Goal: Use online tool/utility: Utilize a website feature to perform a specific function

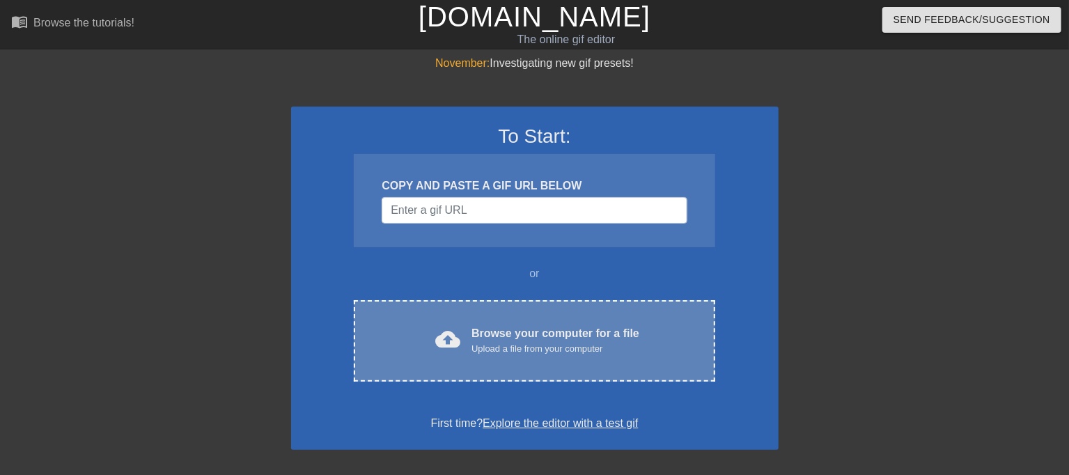
click at [504, 313] on div "cloud_upload Browse your computer for a file Upload a file from your computer C…" at bounding box center [534, 340] width 361 height 81
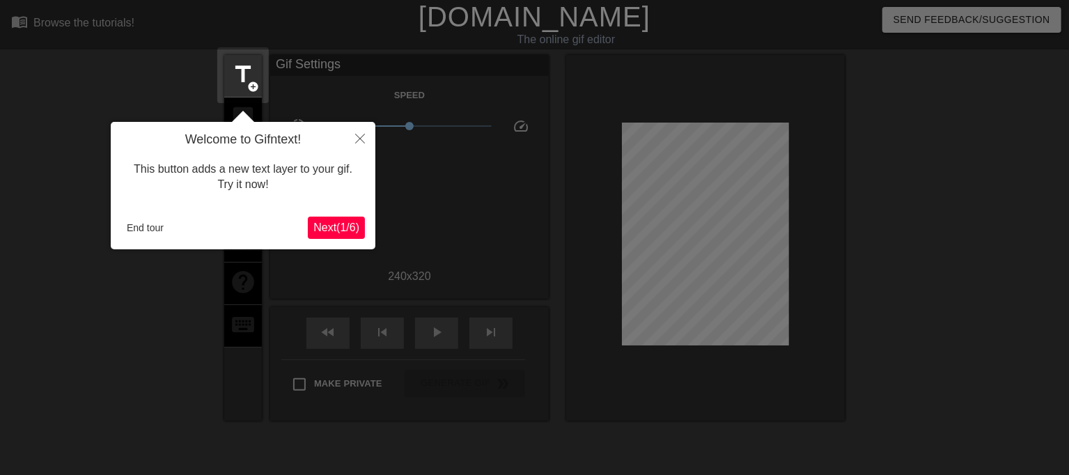
scroll to position [34, 0]
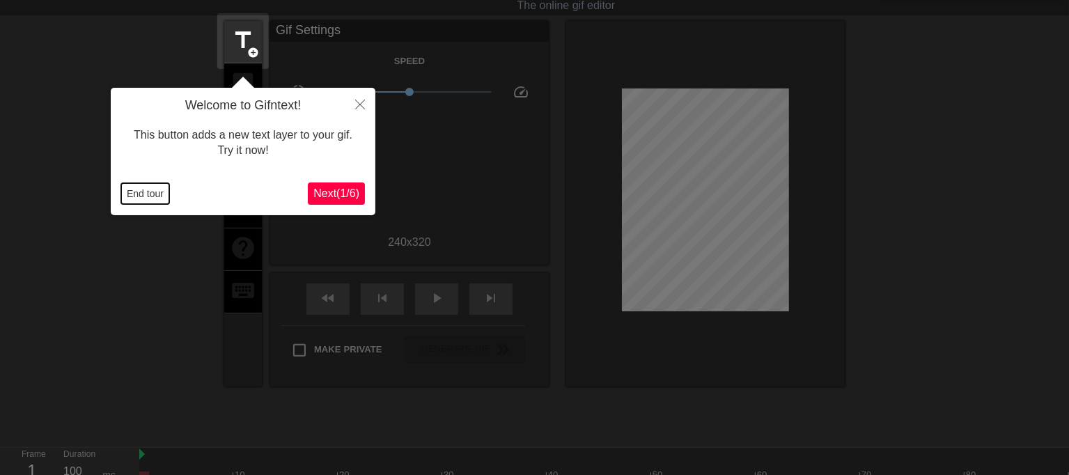
click at [154, 199] on button "End tour" at bounding box center [145, 193] width 48 height 21
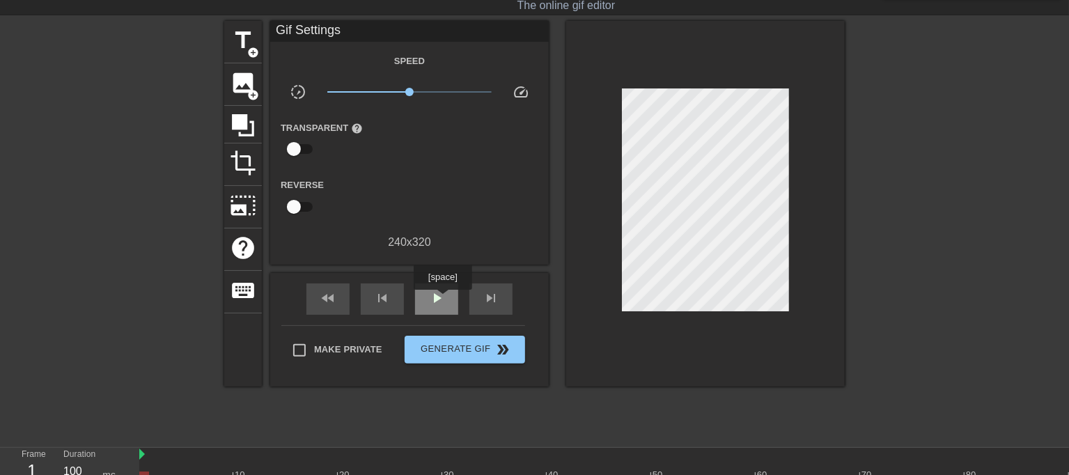
click at [442, 299] on span "play_arrow" at bounding box center [436, 298] width 17 height 17
click at [244, 52] on span "title" at bounding box center [243, 40] width 26 height 26
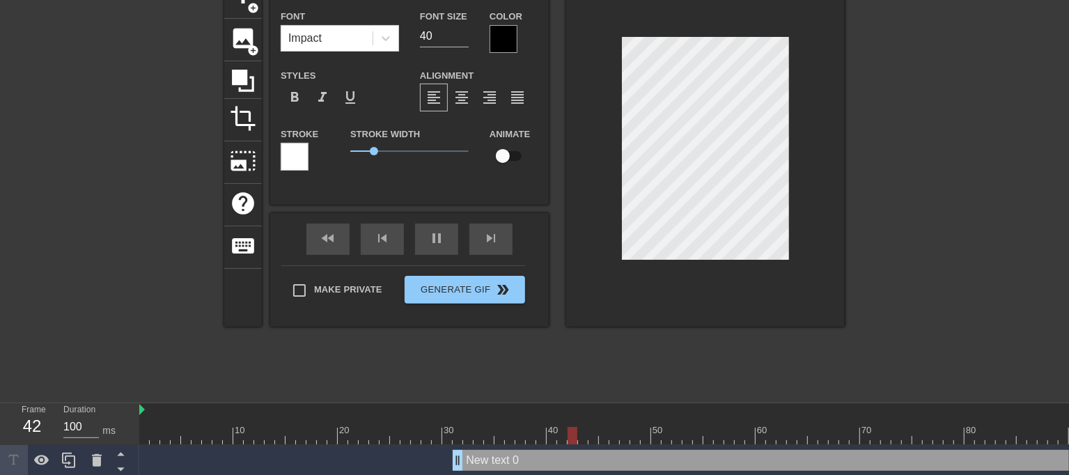
scroll to position [91, 0]
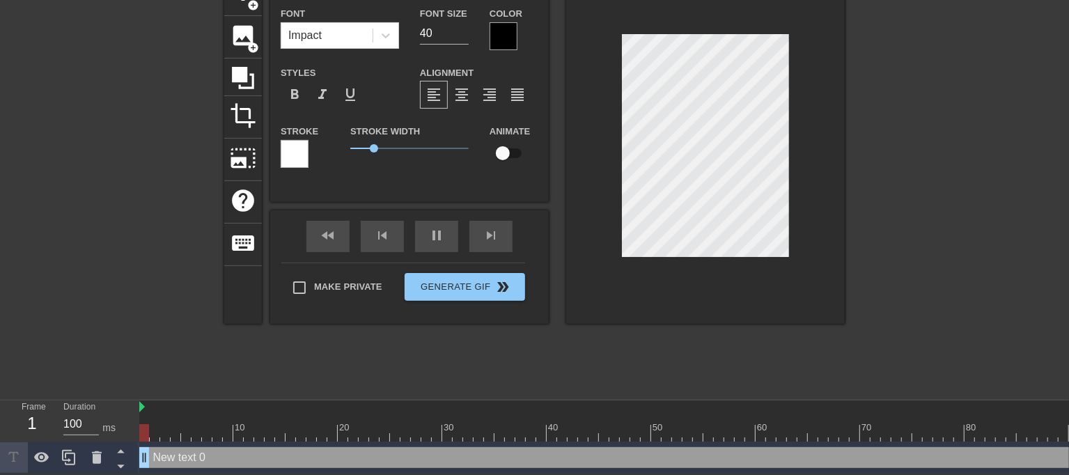
drag, startPoint x: 458, startPoint y: 445, endPoint x: 22, endPoint y: 394, distance: 438.2
click at [22, 400] on div "Frame 1 Duration 100 ms 10 20 30 40 50 60 70 80 90 100 110 120 130 New text 0 d…" at bounding box center [534, 436] width 1069 height 73
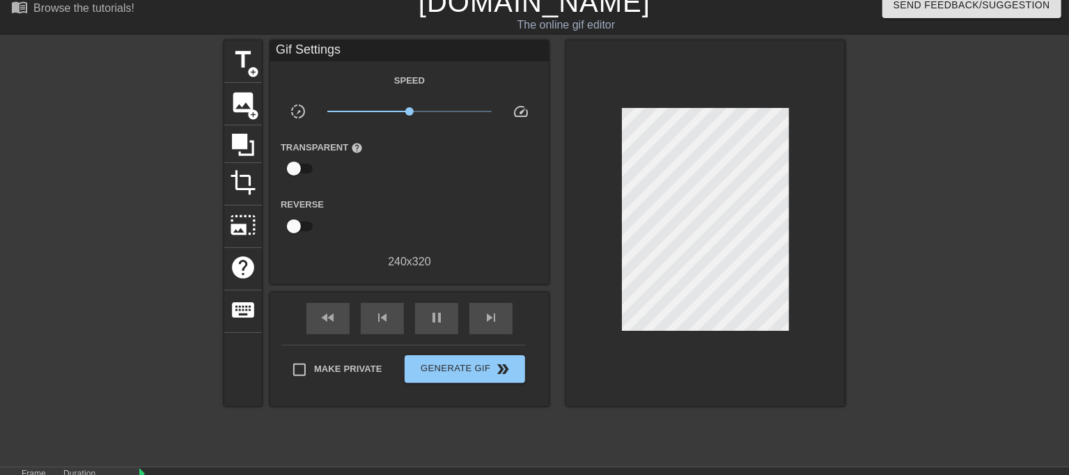
scroll to position [0, 0]
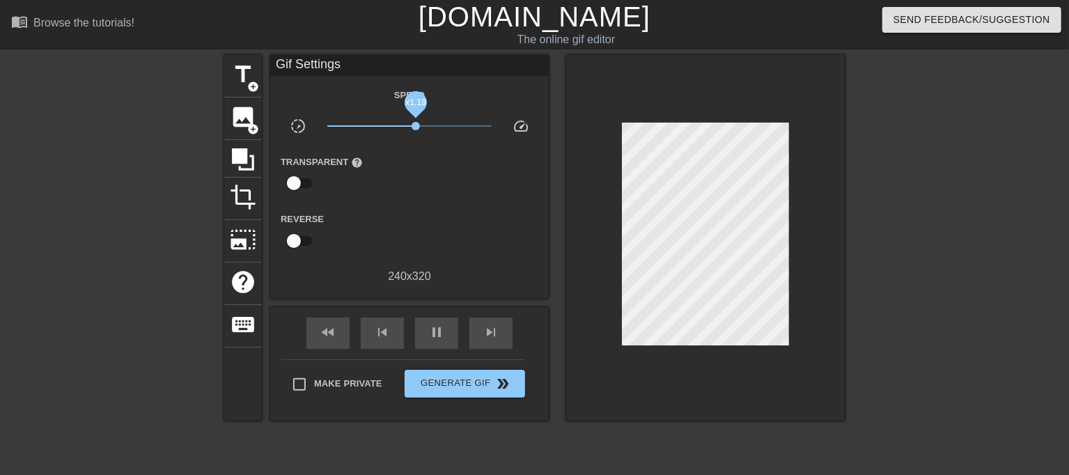
click at [416, 123] on span "x1.19" at bounding box center [416, 126] width 8 height 8
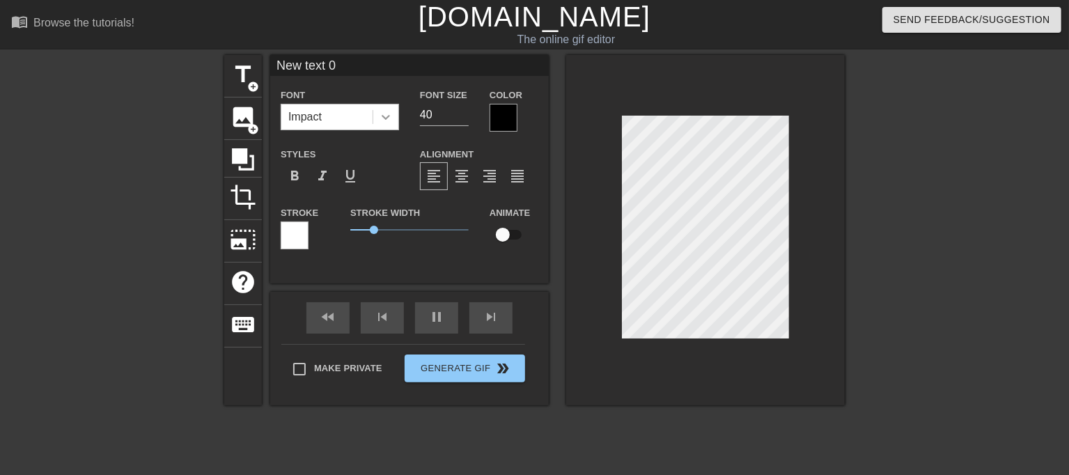
click at [384, 120] on icon at bounding box center [386, 117] width 14 height 14
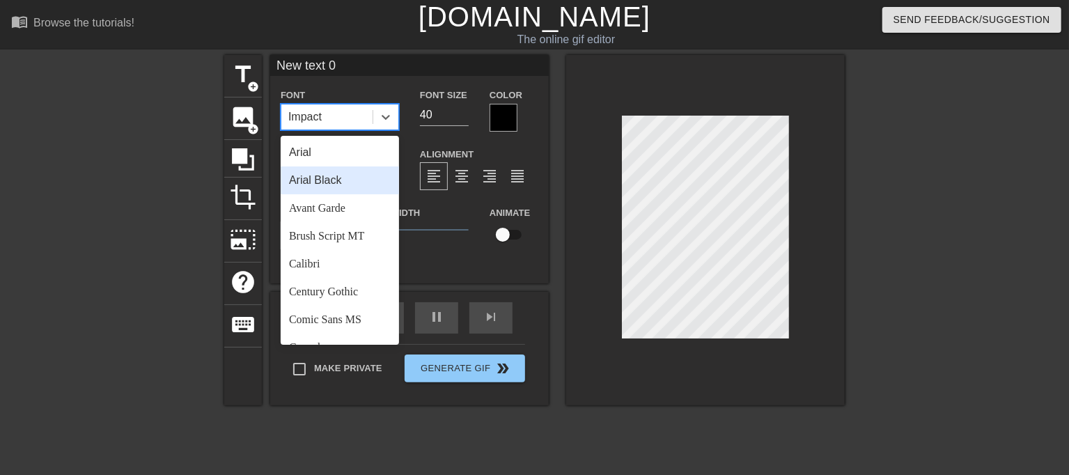
scroll to position [498, 0]
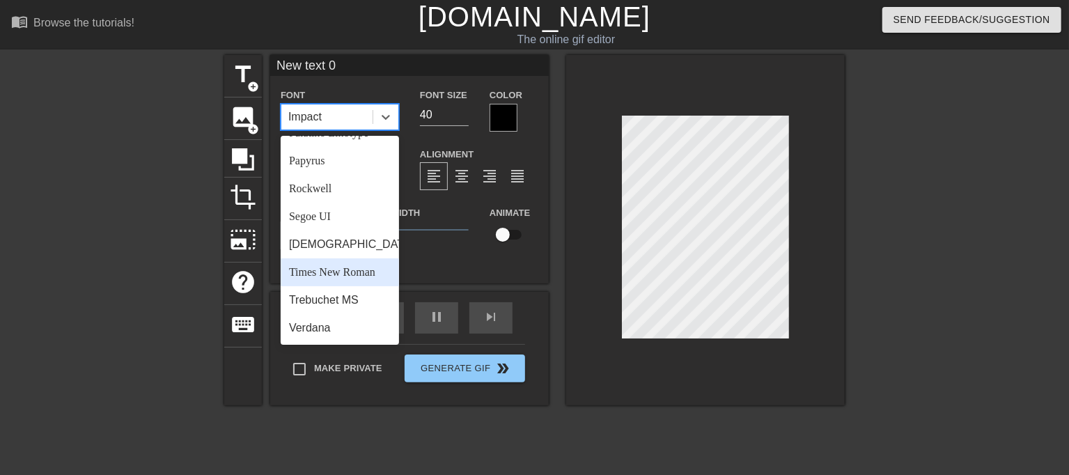
click at [360, 268] on div "Times New Roman" at bounding box center [340, 272] width 118 height 28
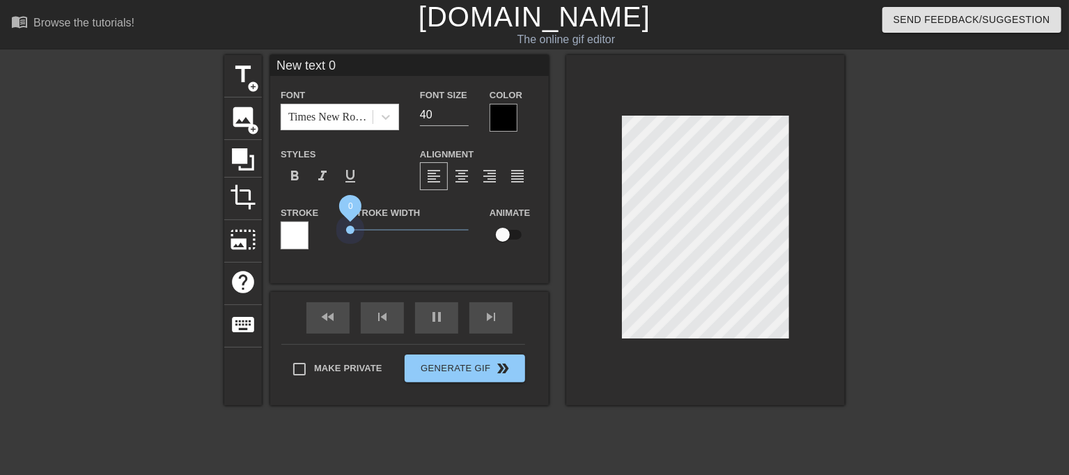
drag, startPoint x: 352, startPoint y: 228, endPoint x: 327, endPoint y: 228, distance: 24.4
click at [327, 228] on div "Stroke Stroke Width 0 Animate" at bounding box center [409, 233] width 279 height 58
click at [510, 121] on div at bounding box center [504, 118] width 28 height 28
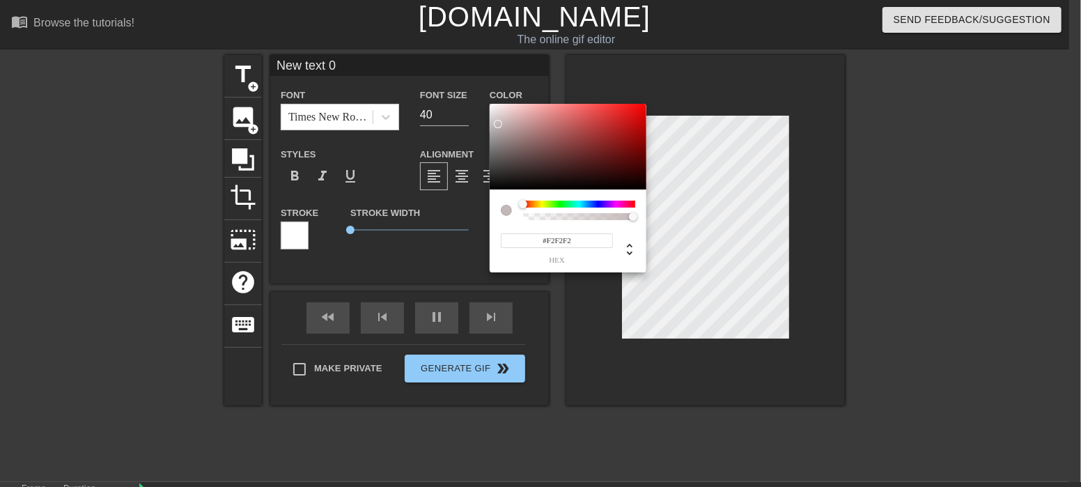
type input "#FFFFFF"
drag, startPoint x: 499, startPoint y: 124, endPoint x: 416, endPoint y: 64, distance: 102.8
click at [425, 66] on div "#FFFFFF hex" at bounding box center [540, 243] width 1081 height 487
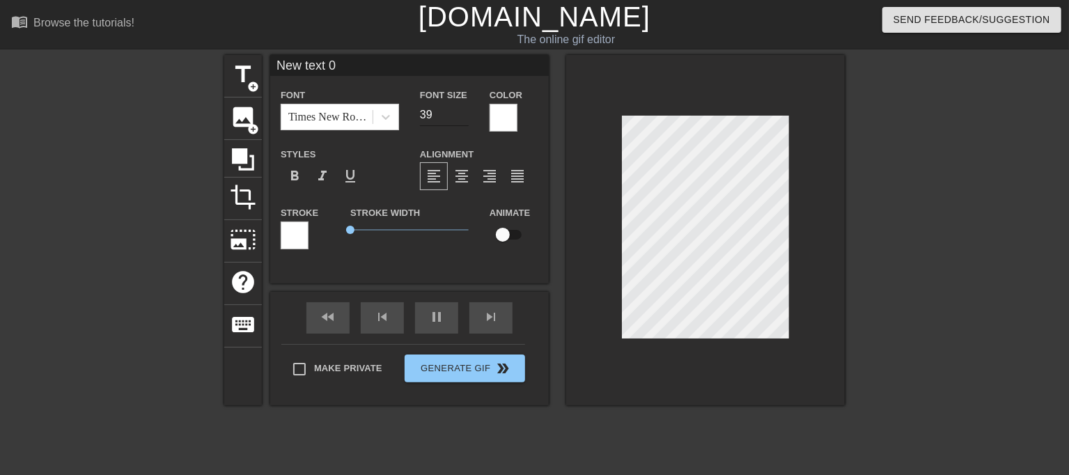
click at [462, 116] on input "39" at bounding box center [444, 115] width 49 height 22
click at [462, 116] on input "38" at bounding box center [444, 115] width 49 height 22
click at [462, 116] on input "27" at bounding box center [444, 115] width 49 height 22
click at [462, 116] on input "21" at bounding box center [444, 115] width 49 height 22
click at [462, 116] on input "20" at bounding box center [444, 115] width 49 height 22
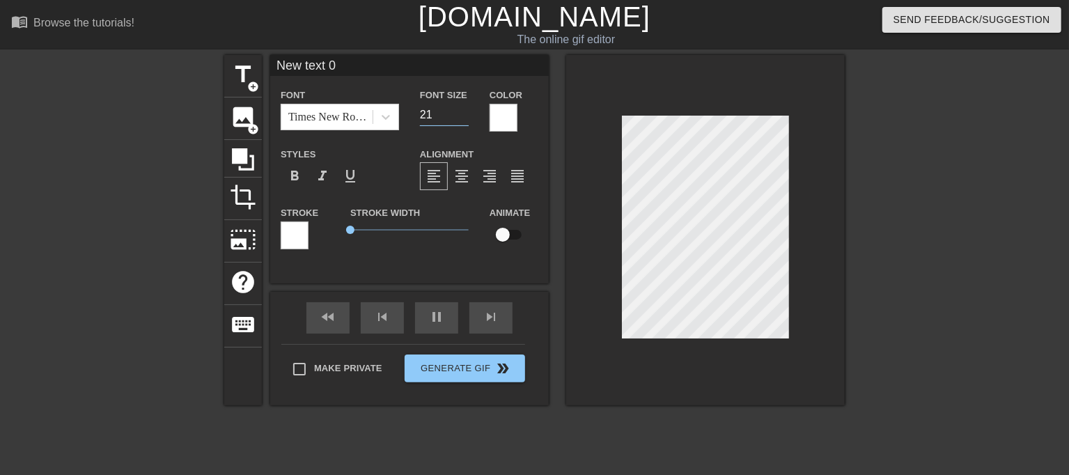
type input "20"
click at [564, 277] on div "title add_circle image add_circle crop photo_size_select_large help keyboard Ne…" at bounding box center [534, 230] width 620 height 350
click at [462, 116] on input "19" at bounding box center [444, 115] width 49 height 22
click at [462, 116] on input "18" at bounding box center [444, 115] width 49 height 22
click at [462, 116] on input "17" at bounding box center [444, 115] width 49 height 22
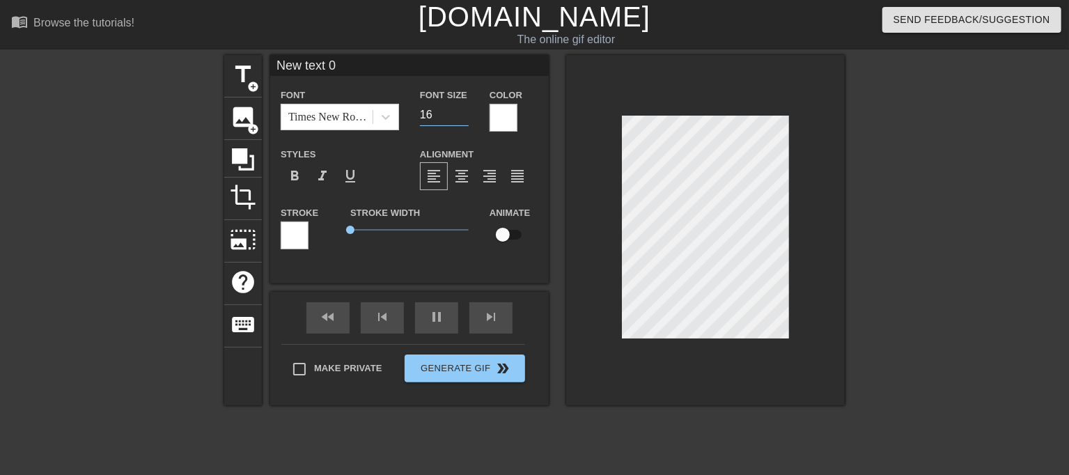
type input "16"
click at [462, 116] on input "16" at bounding box center [444, 115] width 49 height 22
click at [567, 133] on div at bounding box center [705, 230] width 279 height 350
paste textarea "скакала своей ненасытной жопой на огромных членах"
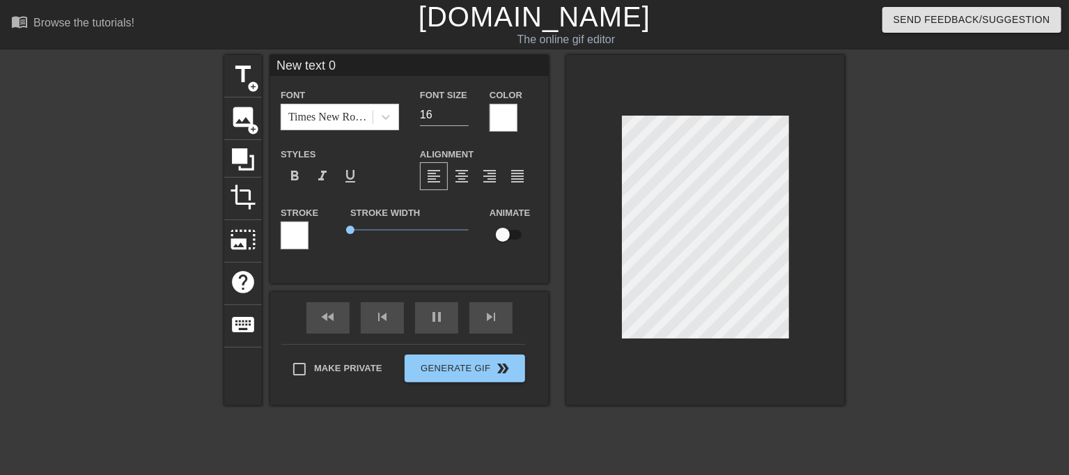
type input "скакала своей ненасытной жопой на огромных членах"
type textarea "скакала своей ненасытной жопой на огромных членах"
type input "скакала своей ненасытной жопой на огромных членах"
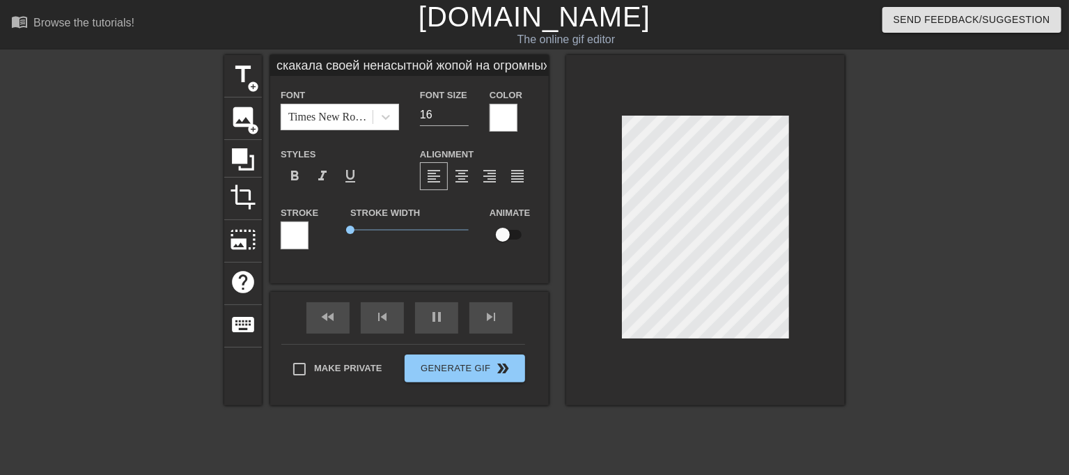
type textarea "скакала своей ненасытной жопой на огромных членах"
type input "скакала своей ненасытной жопой на огромных членах"
type textarea "скакала своей ненасытной жопой на огромных членах"
paste textarea "оседлает его и будет скакать на нём как ебанутая"
type input "оседлает его и будет скакать на нём как ебанутая скакала своей ненасытной жопой…"
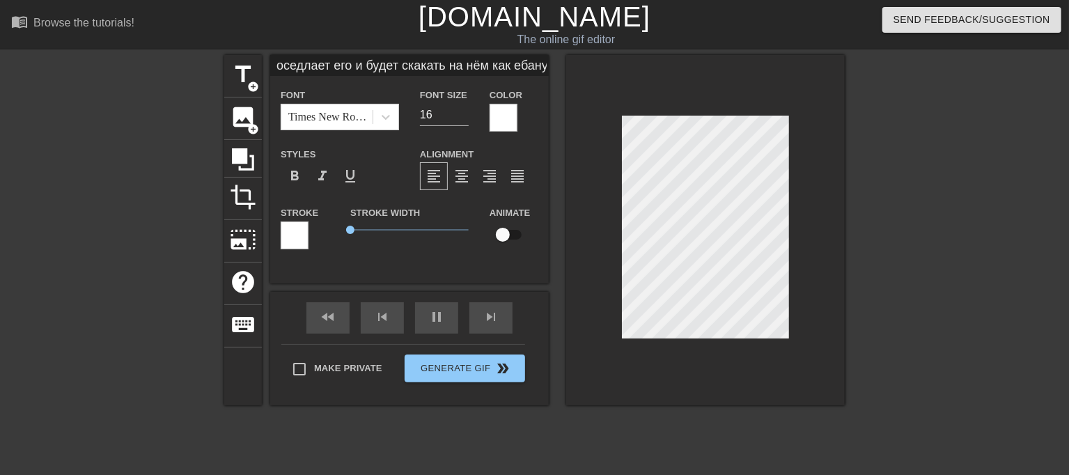
scroll to position [1, 15]
type textarea "оседлает его и будет скакать на нём как ебанутая скакала своей ненасытной жопой…"
type input "оседлает его и будет скакать на нём как ебанутая скакала своей ненасытной жопой…"
type textarea "оседлает его и будет скакать на нём как ебанутая скакала своей ненасытной жопой…"
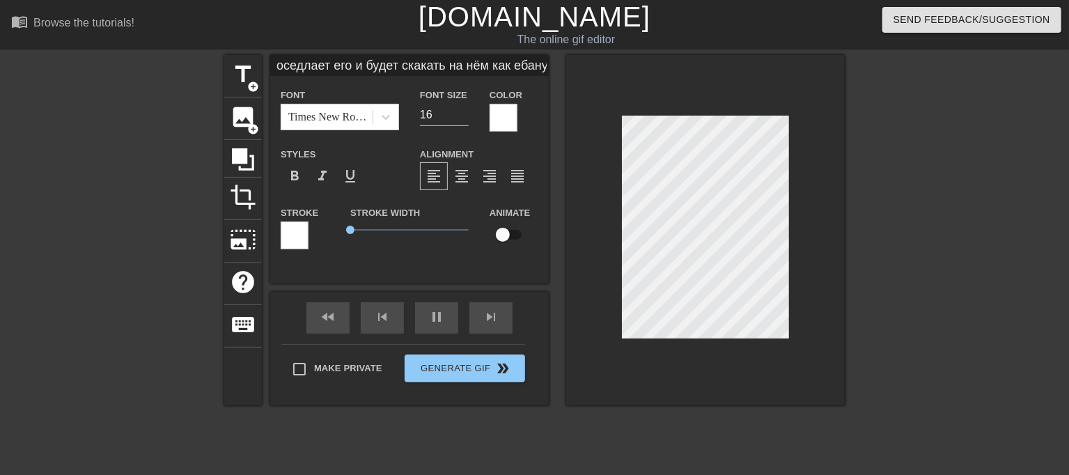
click at [864, 259] on div at bounding box center [965, 264] width 209 height 418
type input "оседлает его и будет скакать на нём как ебанутая скакала своей ненасытной жопой…"
type textarea "оседлает его и будет скакать на нём как ебанутая скакала своей ненасытной жопой…"
paste textarea "ухоженный нежный персик этой тиктокерши"
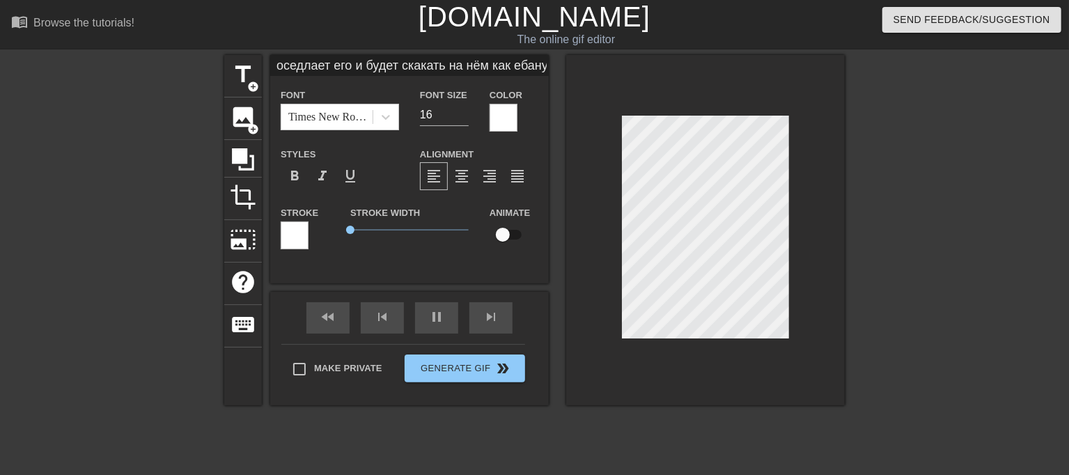
type input "ухоженный нежный персик этой тиктокерши оседлает его и будет скакать на нём как…"
type textarea "ухоженный нежный персик этой тиктокерши оседлает его и будет скакать на нём как…"
type input "ухоженный нежный персик этой тиктокерши оседлает его и будет скакать на нём как…"
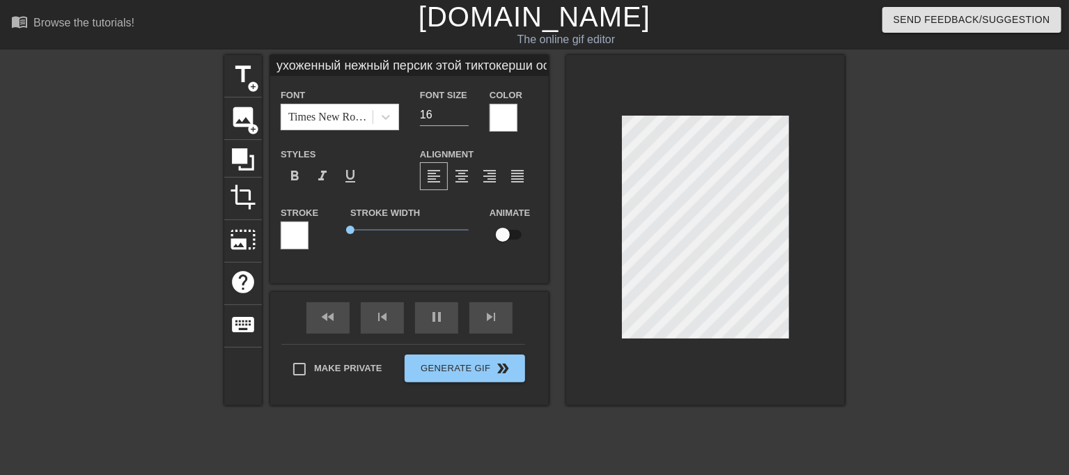
type textarea "ухоженный нежный персик этой тиктокерши оседлает его и будет скакать на нём как…"
click at [946, 165] on div at bounding box center [965, 264] width 209 height 418
type input "ухоженный нежный персик этой тиктокерши оседлает его и будет скакать на нём как…"
type textarea "ухоженный нежный персик этой тиктокерши оседлает его и будет скакать на нём как…"
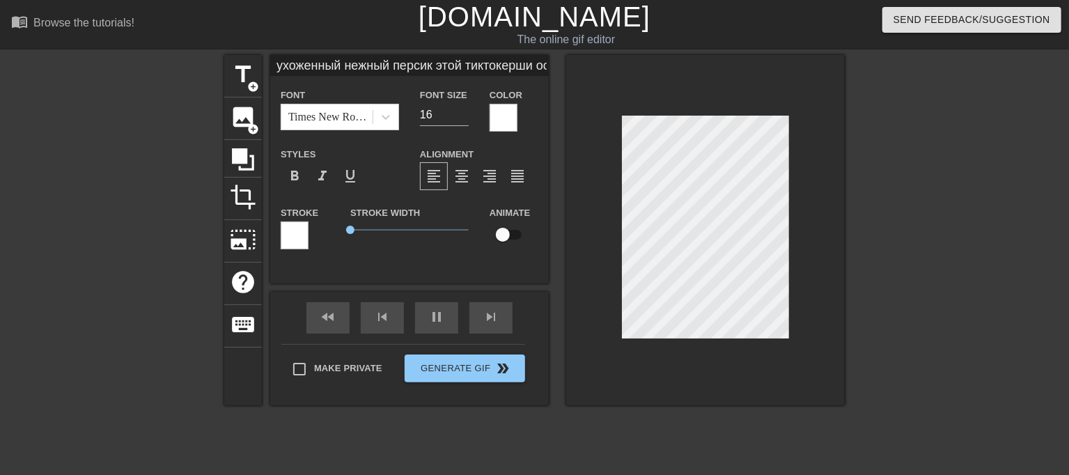
scroll to position [2, 0]
paste textarea "мамка ищет себе ёбаря, гуляет и [PERSON_NAME], пока её ребёнок дома [PERSON_NAM…"
type input "мамка ищет себе [PERSON_NAME], гуляет и [PERSON_NAME], пока её ребёнок дома сид…"
type textarea "мамка ищет себе [PERSON_NAME], гуляет и [PERSON_NAME], пока её ребёнок дома [PE…"
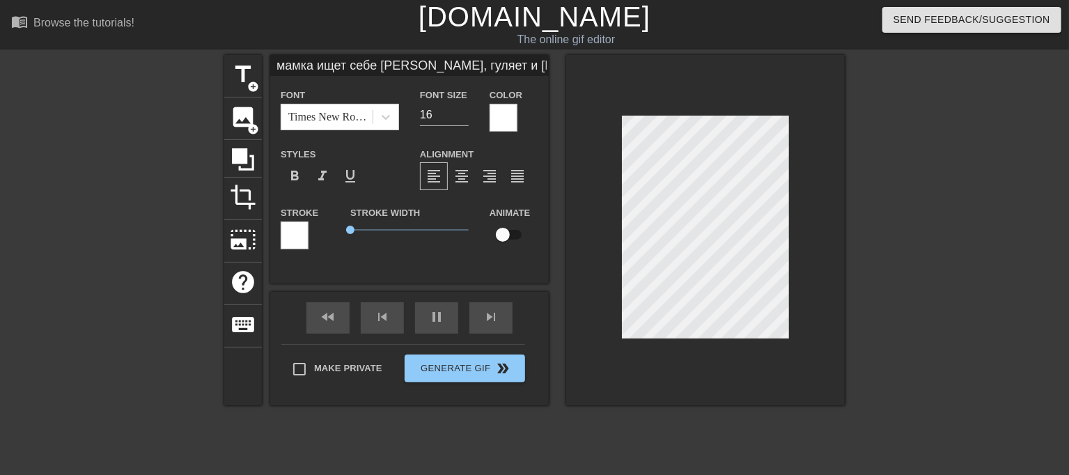
type input "мамка ищет себе [PERSON_NAME], гуляет и [PERSON_NAME], пока её ребёнок дома сид…"
type textarea "мамка ищет себе [PERSON_NAME], гуляет и [PERSON_NAME], пока её ребёнок дома [PE…"
type input "мамка ищет себе [PERSON_NAME], гуляет и [PERSON_NAME], пока её ребёнок дома сид…"
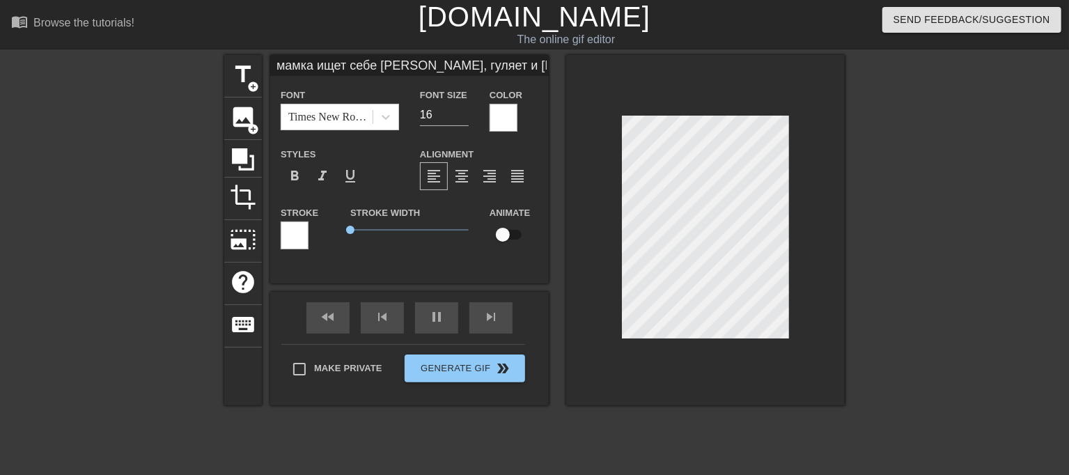
type textarea "мамка ищет себе [PERSON_NAME], гуляет и [PERSON_NAME], пока её ребёнок дома [PE…"
type input "[PERSON_NAME] ищет себе ёбаря, гуляет и [PERSON_NAME], пока её ребёнок дома сид…"
type textarea "[PERSON_NAME] ищет себе [PERSON_NAME], гуляет и [PERSON_NAME], пока её ребёнок …"
type input "Помамка ищет себе ёбаря, гуляет и [PERSON_NAME], пока её ребёнок дома сидит и с…"
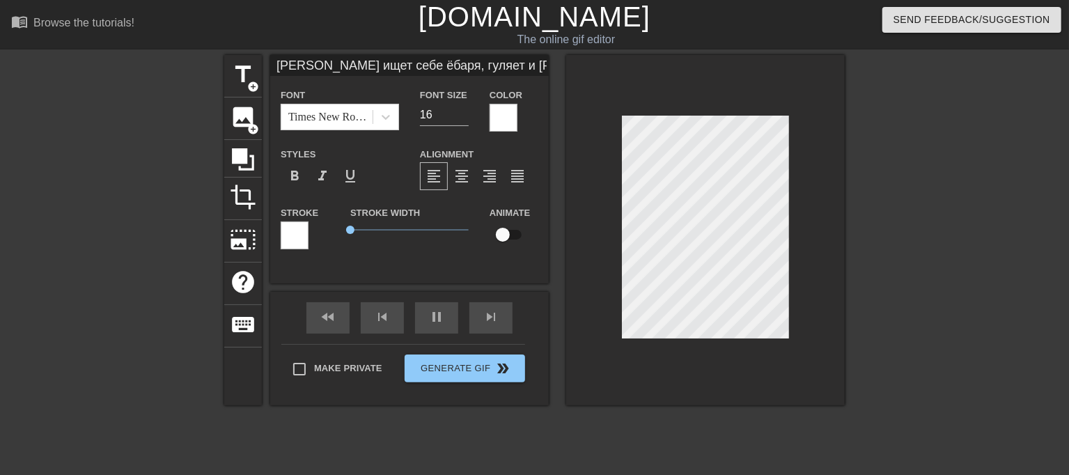
type textarea "[PERSON_NAME] ищет себе [PERSON_NAME], гуляет и [PERSON_NAME], пока её ребёнок …"
type input "Покмамка ищет себе ёбаря, гуляет и [PERSON_NAME], пока её ребёнок дома сидит и …"
type textarea "Покмамка ищет себе ёбаря, гуляет и [PERSON_NAME], пока её ребёнок дома сидит и …"
type input "[PERSON_NAME] ищет себе ёбаря, гуляет и [PERSON_NAME], пока её ребёнок дома сид…"
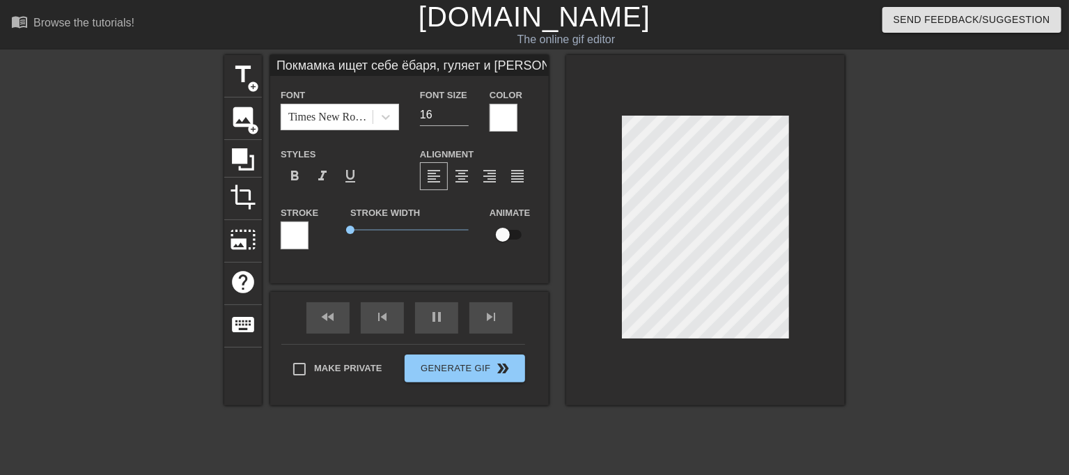
type textarea "[PERSON_NAME] ищет себе ёбаря, гуляет и [PERSON_NAME], пока её ребёнок дома сид…"
type input "Пока мамка ищет себе ёбаря, гуляет и [PERSON_NAME], пока её ребёнок дома сидит …"
type textarea "Пока мамка ищет себе ёбаря, гуляет и бухает, пока её ребёнок дома сидит и смотр…"
type input "Пока емамка ищет себе [PERSON_NAME], гуляет и [PERSON_NAME], пока её ребёнок до…"
type textarea "Пока [PERSON_NAME] ищет себе [PERSON_NAME], гуляет и [PERSON_NAME], пока её реб…"
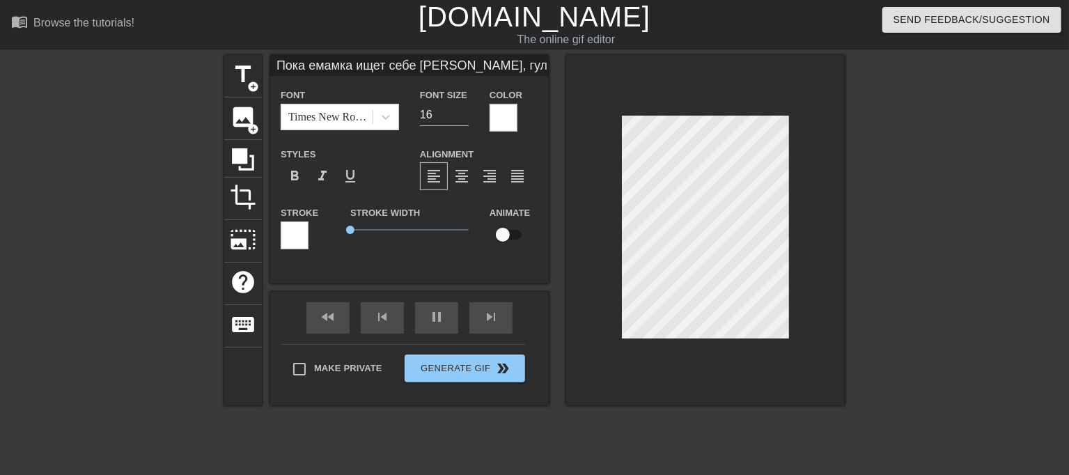
type input "Пока еёмамка ищет себе [PERSON_NAME], гуляет и бухает, пока её ребёнок дома сид…"
type textarea "Пока еёмамка ищет себе [PERSON_NAME], гуляет и [PERSON_NAME], пока её ребёнок д…"
type input "Пока её мамка ищет себе [PERSON_NAME], гуляет и бухает, пока её ребёнок дома си…"
type textarea "Пока её мамка ищет себе [PERSON_NAME], гуляет и [PERSON_NAME], пока её ребёнок …"
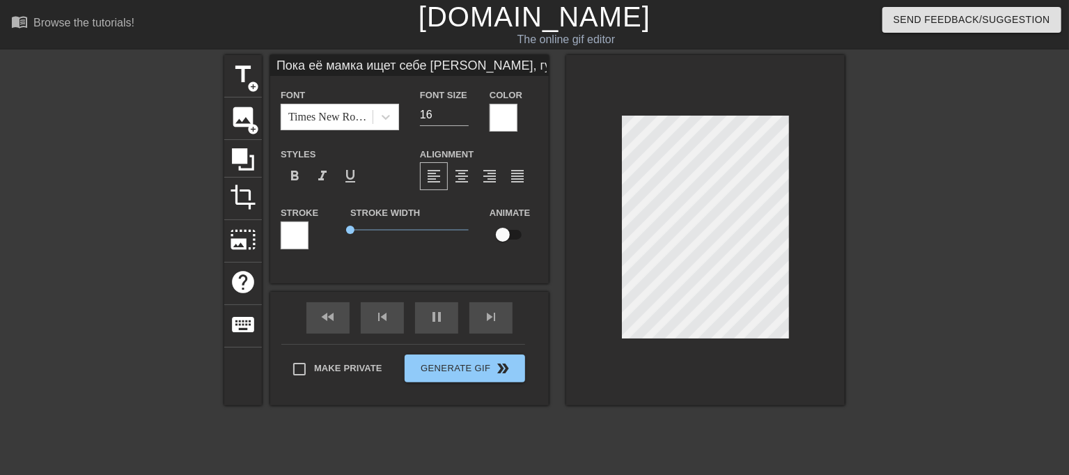
type input "Пока её мамка ищет себе [PERSON_NAME], гуляет и бухает, пока её ребёнок дома си…"
type textarea "Пока её мамка ищет себе [PERSON_NAME], гуляет и [PERSON_NAME], пока её ребёнок …"
type input "Пока её мамка ищет себе ёбаря, гуляет ъи бухает, пока её ребёнок дома [PERSON_N…"
type textarea "Пока её мамка ищет себе ёбаря, гуляет ъи бухает, пока её ребёнок дома [PERSON_N…"
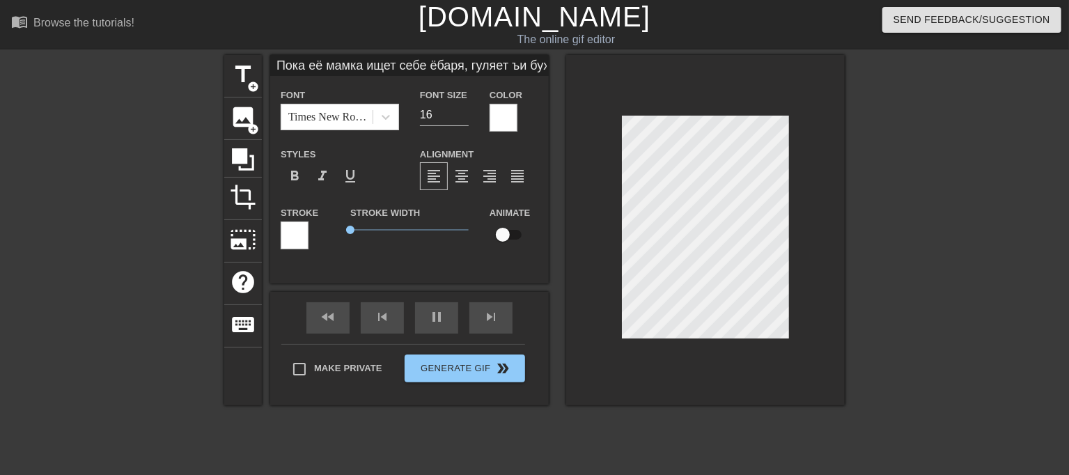
type input "Пока её мамка ищет себе [PERSON_NAME], гуляет и бухает, пока её ребёнок дома си…"
type textarea "Пока её мамка ищет себе [PERSON_NAME], гуляет и [PERSON_NAME], пока её ребёнок …"
type input "Пока её мамка ищет себе [PERSON_NAME], гуляет и бухает, пока её ребёнок дома си…"
type textarea "Пока её мамка ищет себе [PERSON_NAME], гуляет и [PERSON_NAME], пока её ребёнок …"
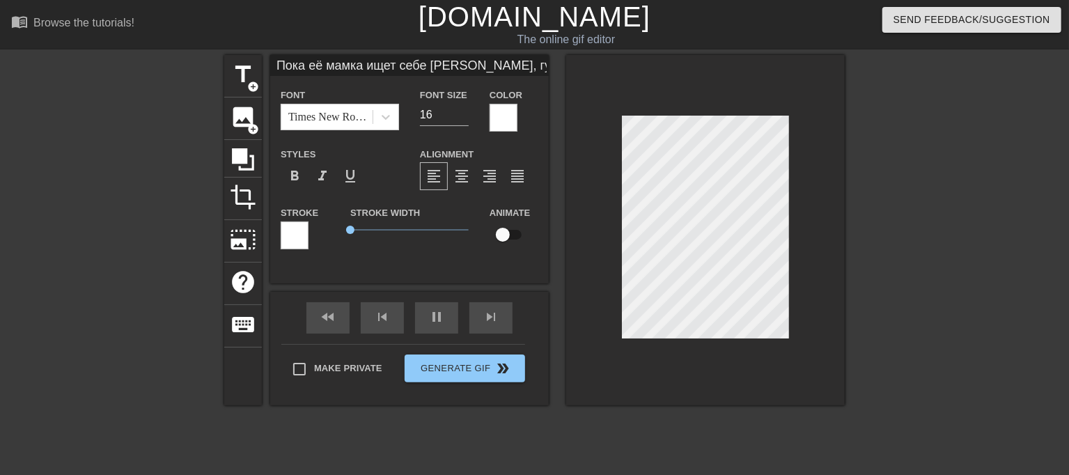
type input "Пока её мамка ищет себе [PERSON_NAME], гуляет и бухает, пока её дома сидит и см…"
type textarea "Пока её мамка ищет себе [PERSON_NAME], гуляет и [PERSON_NAME], пока её дома сид…"
click at [561, 231] on div "title add_circle image add_circle crop photo_size_select_large help keyboard По…" at bounding box center [534, 230] width 620 height 350
type input "Пока её мамка ищет себе [PERSON_NAME], гуляет и бухает, пока её домаухоженный н…"
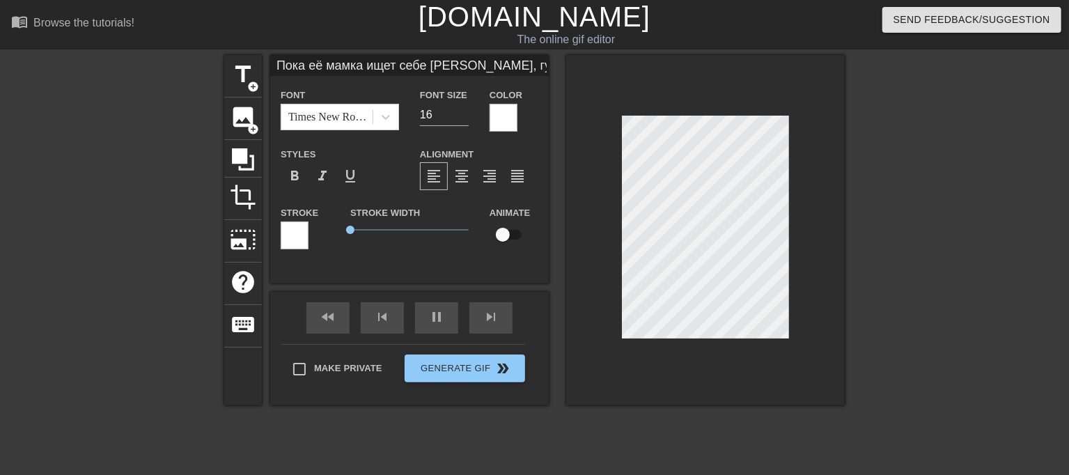
type textarea "Пока её мамка ищет себе ёбаря, гуляет и [PERSON_NAME], пока её дома ухоженный н…"
type input "Пока её мамка ищет себе [PERSON_NAME], гуляет и бухает, пока её домаухоженный н…"
type textarea "Пока её мамка ищет себе [PERSON_NAME], гуляет и бухает, пока её дома ухоженный …"
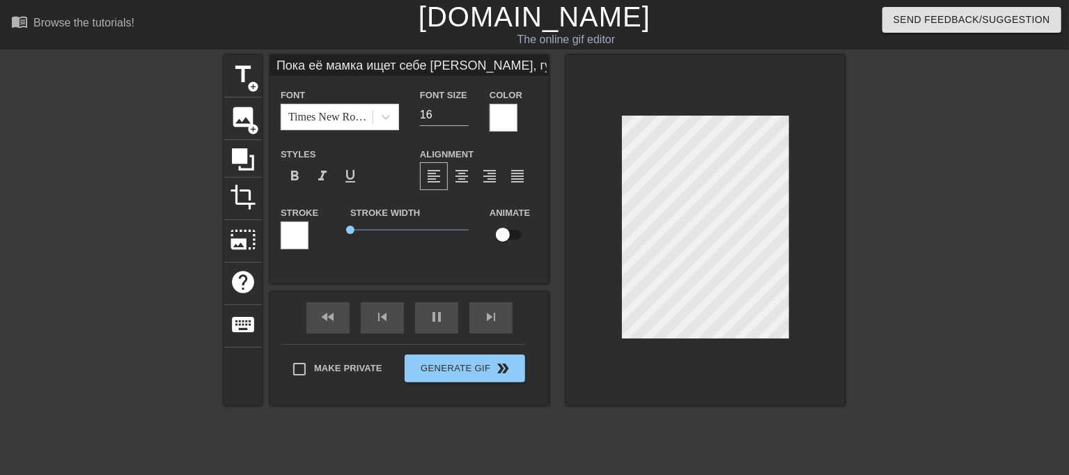
type input "Пока её мамка ищет себе нёбаря, гуляет и [PERSON_NAME], пока её домаухоженный н…"
type textarea "Пока её мамка ищет себе нёбаря, гуляет и [PERSON_NAME], пока её дома ухоженный …"
type input "Пока её мамка ищет себе ноёбаря, гуляет и [PERSON_NAME], пока её домаухоженный …"
type textarea "Пока её мамка ищет себе ноёбаря, гуляет и [PERSON_NAME], пока её дома ухоженный…"
type input "Пока её мамка ищет себе новёбаря, гуляет и [PERSON_NAME], пока её домаухоженный…"
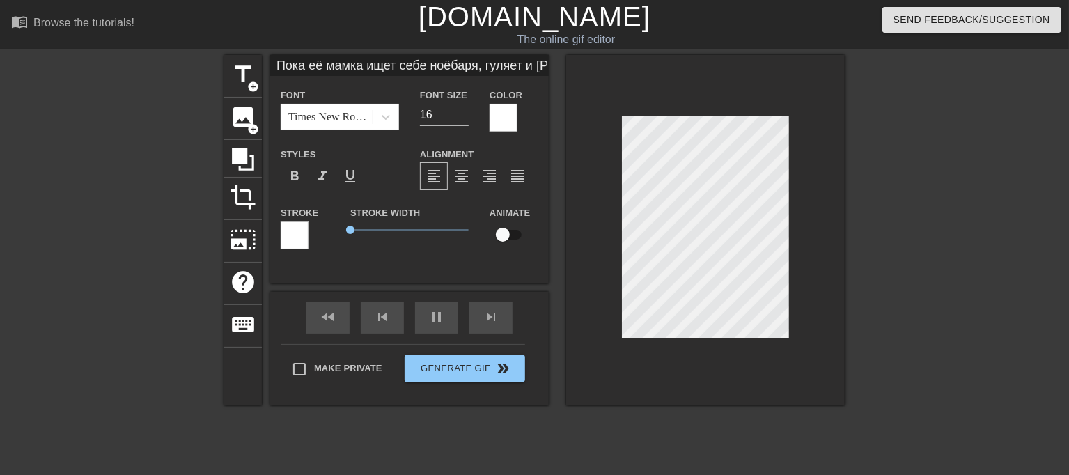
type textarea "Пока её мамка ищет себе новёбаря, гуляет и [PERSON_NAME], пока её дома ухоженны…"
type input "Пока её мамка ищет себе новгёбаря, гуляет и бухает, пока её домаухоженный нежны…"
type textarea "Пока её мамка ищет себе новгёбаря, гуляет и бухает, пока её дома ухоженный нежн…"
type input "Пока её мамка ищет себе новёбаря, гуляет и [PERSON_NAME], пока её домаухоженный…"
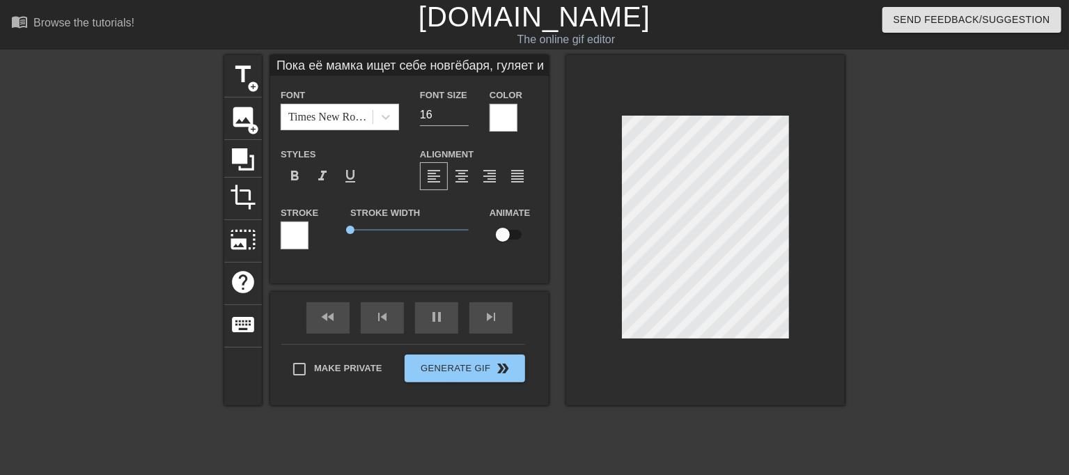
type textarea "Пока её мамка ищет себе новёбаря, гуляет и [PERSON_NAME], пока её дома ухоженны…"
type input "Пока её мамка ищет себе новоёбаря, гуляет и [PERSON_NAME], пока её домаухоженны…"
type textarea "Пока её мамка ищет себе новоёбаря, гуляет и [PERSON_NAME], пока её дома ухоженн…"
type input "Пока её мамка ищет себе новогёбаря, гуляет и [PERSON_NAME], пока её домаухоженн…"
type textarea "Пока её мамка ищет себе новогёбаря, гуляет и [PERSON_NAME], пока её дома ухожен…"
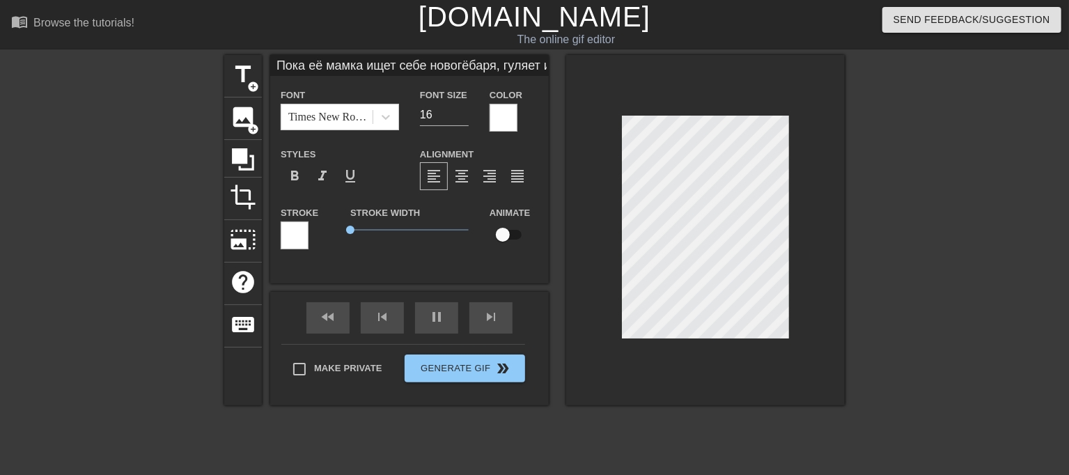
type input "Пока её мамка ищет себе новогоёбаря, гуляет и [PERSON_NAME], пока её домаухожен…"
type textarea "Пока её мамка ищет себе новогоёбаря, гуляет и [PERSON_NAME], пока её дома ухоже…"
type input "Пока её мамка ищет себе нового ёбаря, гуляет и [PERSON_NAME], пока её домаухоже…"
type textarea "Пока её мамка ищет себе нового ёбаря, гуляет и [PERSON_NAME], пока её дома ухож…"
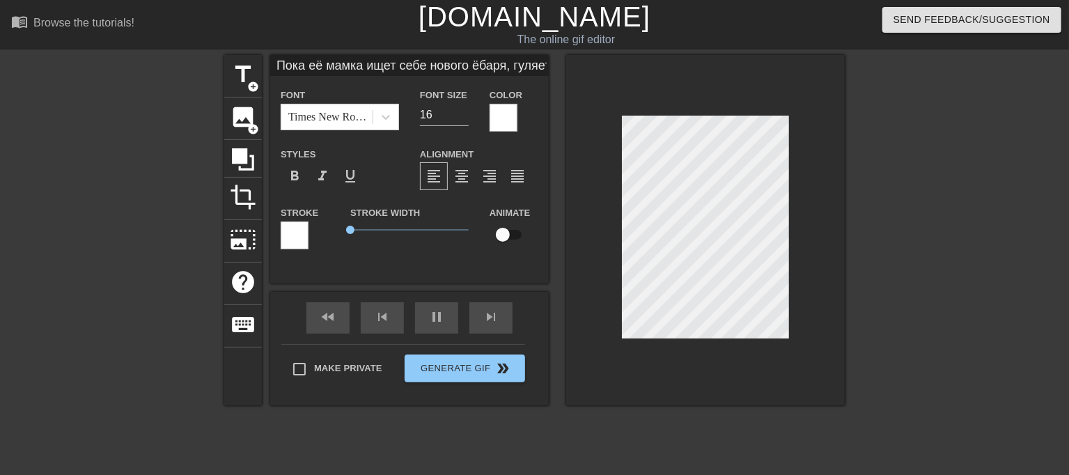
type input "Пока её мамка ищет себе нового ёбаря, гуляет и [PERSON_NAME], пока её домаухоже…"
type textarea "Пока её мамка ищет себе нового ёбаря, гуляет и [PERSON_NAME], пока её дома ухож…"
type input "Пока её мамка ищет себе нового ёбаря, ъгуляет и бухает, пока её домаухоженный н…"
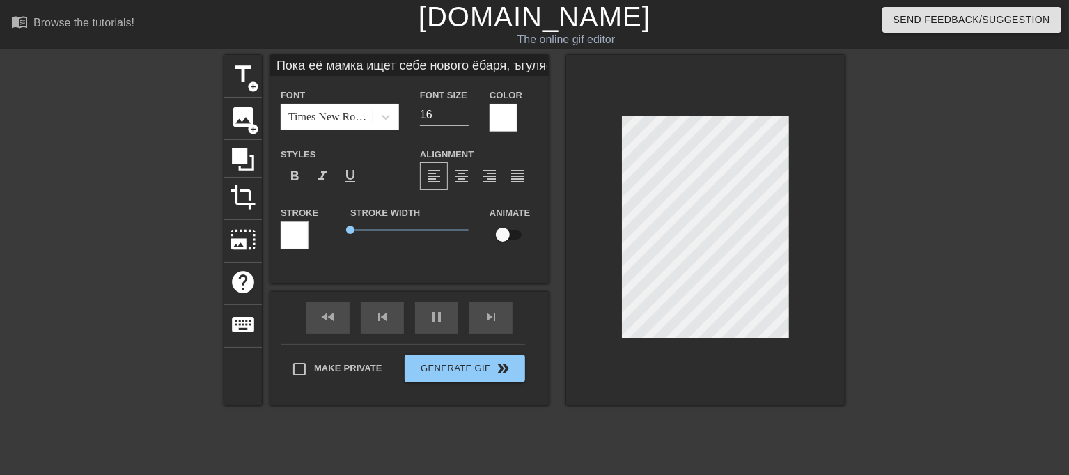
type textarea "Пока её мамка ищет себе нового ёбаря, ъгуляет и бухает, пока её дома ухоженный …"
type input "Пока её мамка ищет себе нового ёбаря, гуляет и [PERSON_NAME], пока её домаухоже…"
type textarea "Пока её мамка ищет себе нового ёбаря, гуляет и [PERSON_NAME], пока её дома ухож…"
type input "Пока её мамка ищет себе нового ёбаря, гуляет и [PERSON_NAME], пока её домаухоже…"
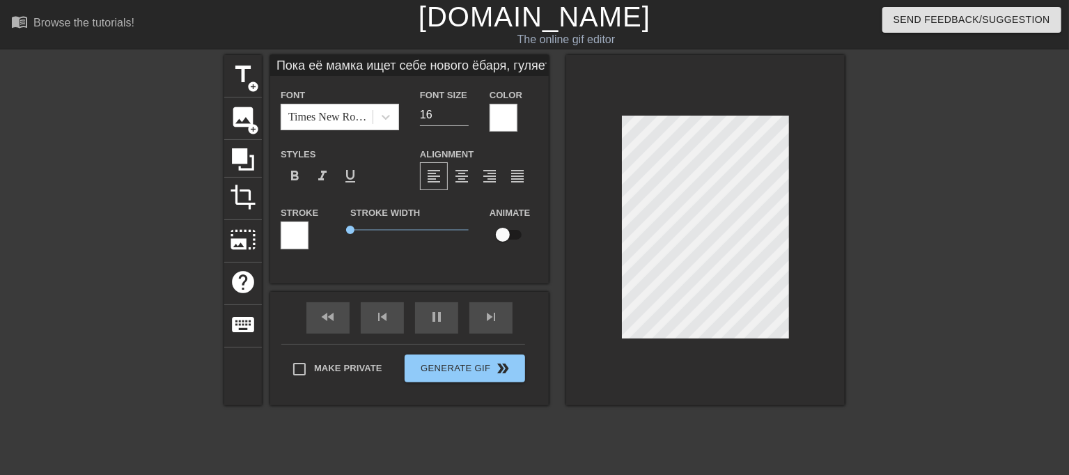
type textarea "Пока её мамка ищет себе нового ёбаря, гуляет и [PERSON_NAME], пока её дома ухож…"
click at [854, 224] on div "title add_circle image add_circle crop photo_size_select_large help keyboard По…" at bounding box center [534, 264] width 1069 height 418
type input "Пока её мамка ищет себе нового ёбаря, гуляет и [PERSON_NAME], ухоженный нежный …"
type textarea "Пока её мамка ищет себе нового ёбаря, гуляет и [PERSON_NAME], ухоженный нежный …"
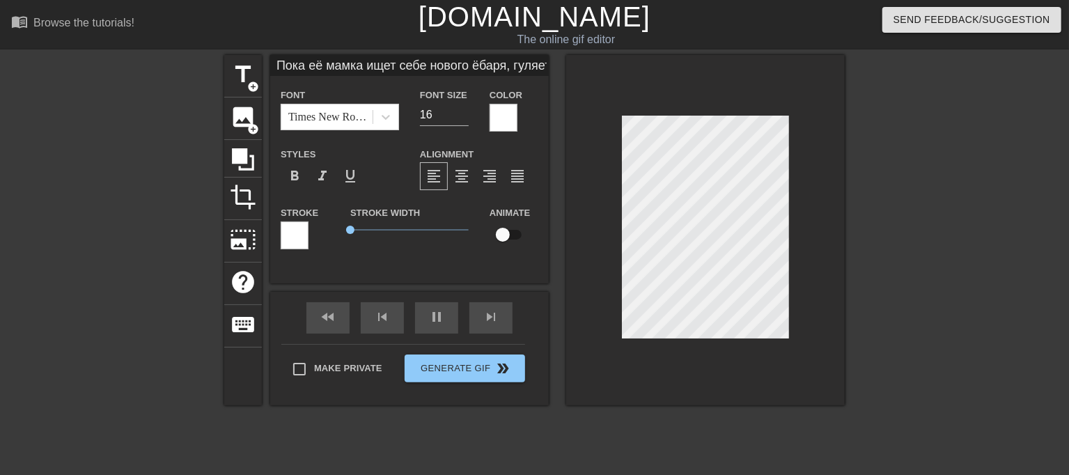
click at [481, 266] on div "title add_circle image add_circle crop photo_size_select_large help keyboard По…" at bounding box center [534, 230] width 620 height 350
click at [556, 262] on div "title add_circle image add_circle crop photo_size_select_large help keyboard По…" at bounding box center [534, 230] width 620 height 350
type input "Пока её мамка ищет себе нового ёбаря, гуляет и бухает, ухоженный нежный персико…"
type textarea "Пока её мамка ищет себе нового ёбаря, гуляет и бухает, ухоженный нежный персик …"
type input "Пока её мамка ищет себе нового ёбаря, гуляет и бухает, ухоженный нежный персико…"
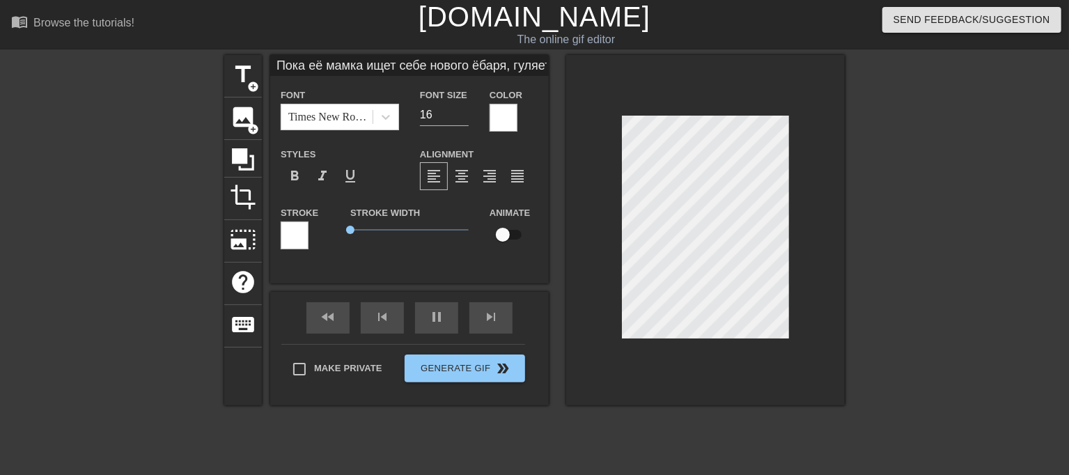
scroll to position [4, 8]
type textarea "Пока её мамка ищет себе нового ёбаря, гуляет и бухает, ухоженный нежный персик …"
type input "Пока её мамка ищет себе нового ёбаря, гуляет и бухает, Вухоженный нежный персик…"
type textarea "Пока её мамка ищет себе нового ёбаря, гуляет и бухает, Вухоженный нежный персик…"
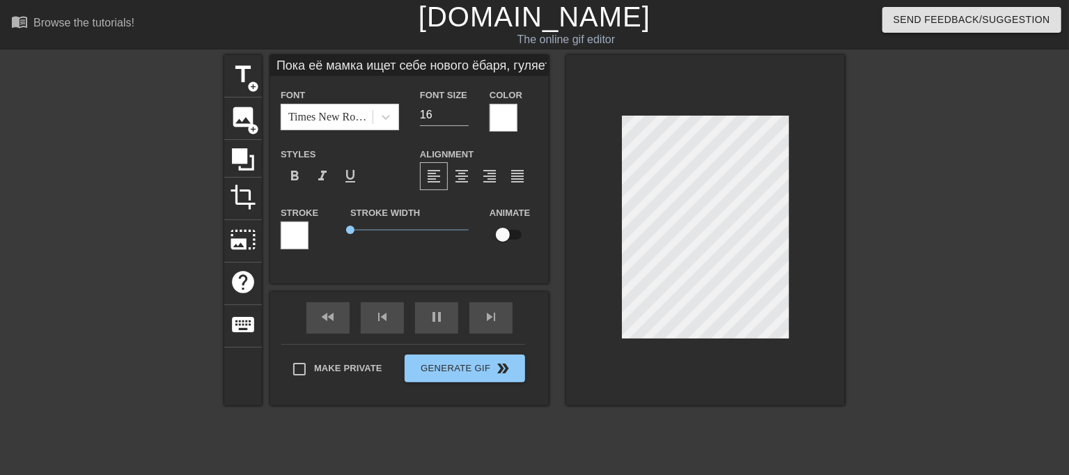
type input "Пока её мамка ищет себе нового ёбаря, гуляет и бухает, Виухоженный нежный перси…"
type textarea "Пока её мамка ищет себе нового ёбаря, гуляет и бухает, Виухоженный нежный перси…"
type input "Пока её мамка ищет себе нового ёбаря, гуляет и бухает, Викухоженный нежный перс…"
type textarea "Пока её мамка ищет себе нового ёбаря, гуляет и бухает, Викухоженный нежный перс…"
type input "Пока её мамка ищет себе нового ёбаря, гуляет и бухает, Викаухоженный нежный пер…"
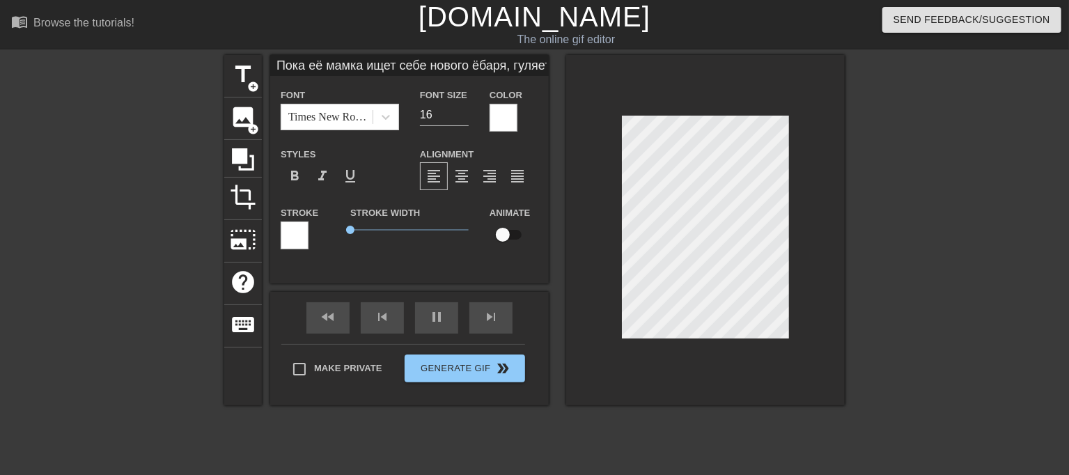
type textarea "Пока её мамка ищет себе нового ёбаря, гуляет и бухает, Викаухоженный нежный пер…"
type input "Пока её мамка ищет себе нового ёбаря, гуляет и бухает, Вика ухоженный нежный пе…"
type textarea "Пока её мамка ищет себе нового ёбаря, гуляет и бухает, Вика ухоженный нежный пе…"
type input "Пока её мамка ищет себе нового ёбаря, гуляет и бухает, Вика зухоженный нежный п…"
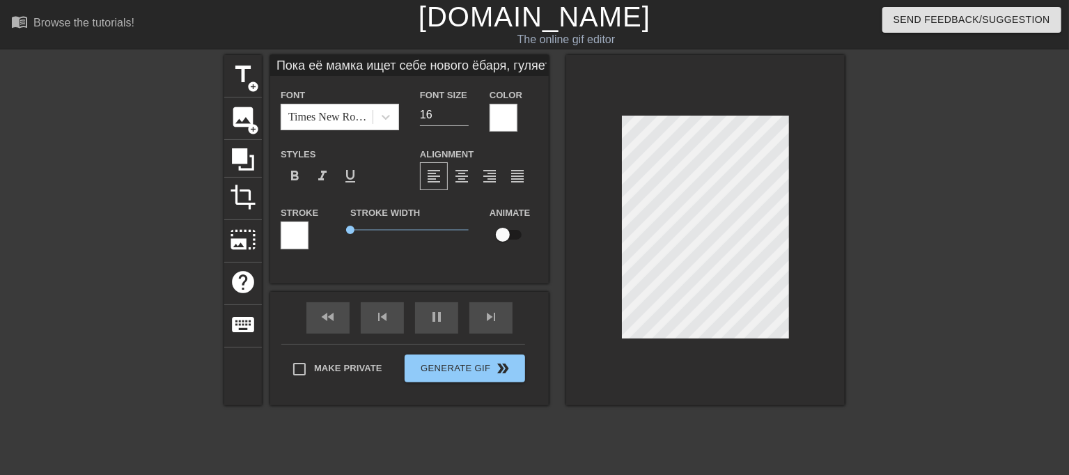
type textarea "Пока её мамка ищет себе нового ёбаря, гуляет и бухает, Вика зухоженный нежный п…"
type input "Пока её мамка ищет себе нового ёбаря, гуляет и бухает, Вика заухоженный нежный …"
type textarea "Пока её мамка ищет себе нового ёбаря, гуляет и бухает, Вика заухоженный нежный …"
type input "Пока её мамка ищет себе нового ёбаря, гуляет и бухает, Вика зарухоженный нежный…"
type textarea "Пока её мамка ищет себе нового ёбаря, гуляет и бухает, Вика зарухоженный нежный…"
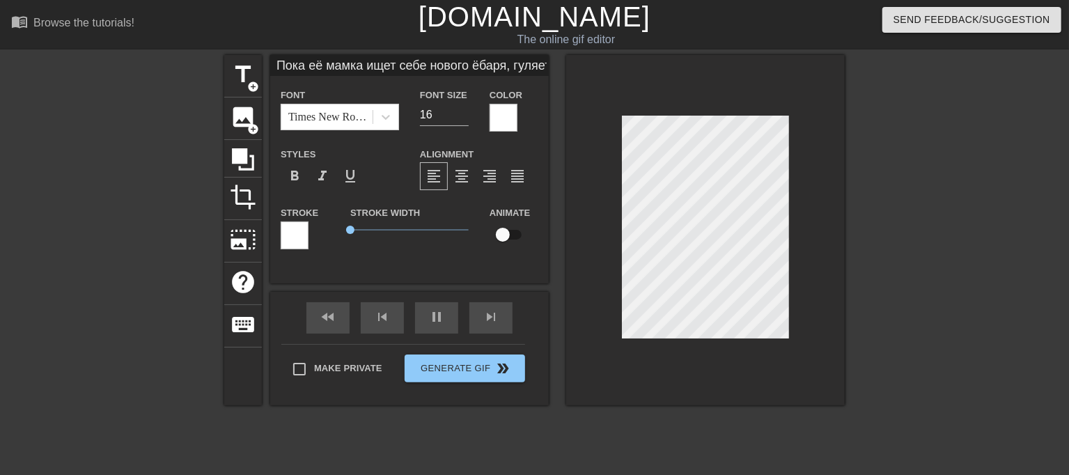
type input "Пока её мамка ищет себе нового ёбаря, гуляет и бухает, Вика зараухоженный нежны…"
type textarea "Пока её мамка ищет себе нового ёбаря, гуляет и бухает, Вика зараухоженный нежны…"
type input "Пока её мамка ищет себе нового ёбаря, гуляет и бухает, Вика зарабухоженный нежн…"
type textarea "Пока её мамка ищет себе нового ёбаря, гуляет и бухает, Вика зарабухоженный нежн…"
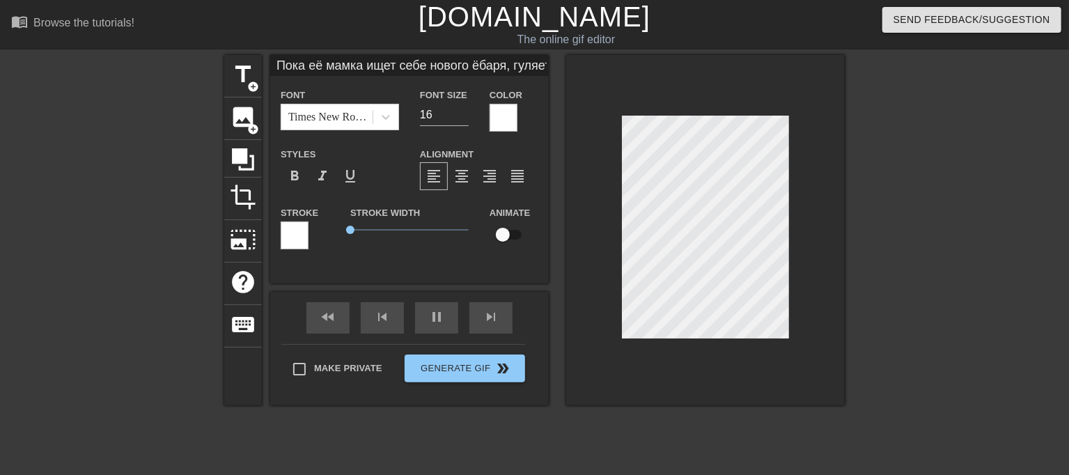
type input "Пока её мамка ищет себе нового ёбаря, гуляет и бухает, Вика зарабаухоженный неж…"
type textarea "Пока её мамка ищет себе нового ёбаря, гуляет и бухает, Вика зарабаухоженный неж…"
type input "Пока её мамка ищет себе нового ёбаря, гуляет и бухает, Вика зарабатухоженный не…"
type textarea "Пока её мамка ищет себе нового ёбаря, гуляет и бухает, Вика зарабатухоженный не…"
type input "Пока её мамка ищет себе нового ёбаря, гуляет и бухает, Вика зарабатыухоженный н…"
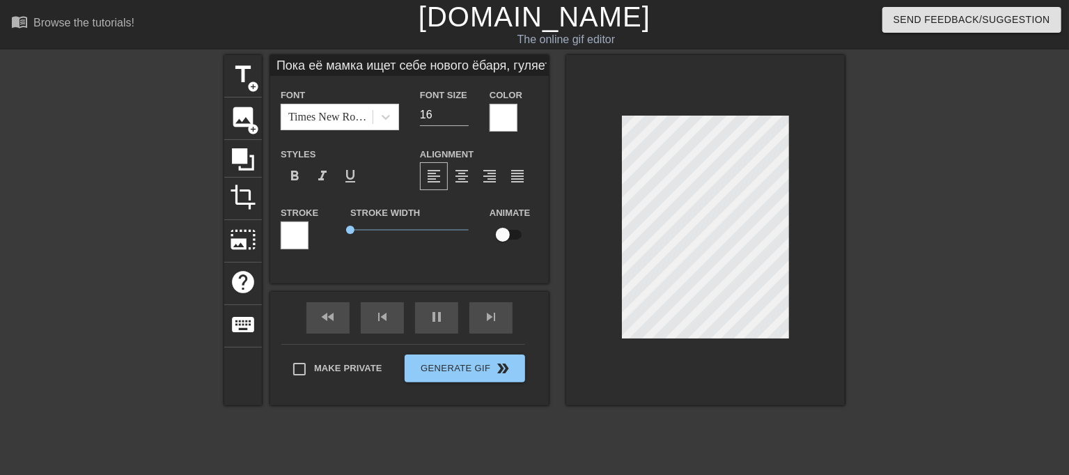
type textarea "Пока её мамка ищет себе нового ёбаря, гуляет и бухает, Вика зарабатыухоженный н…"
type input "Пока её мамка ищет себе нового ёбаря, гуляет и бухает, Вика зарабатывухоженный …"
type textarea "Пока её мамка ищет себе нового ёбаря, гуляет и бухает, Вика зарабатывухоженный …"
type input "Пока её мамка ищет себе нового ёбаря, гуляет и бухает, Вика зарабатываухоженный…"
type textarea "Пока её мамка ищет себе нового ёбаря, гуляет и бухает, Вика зарабатываухоженный…"
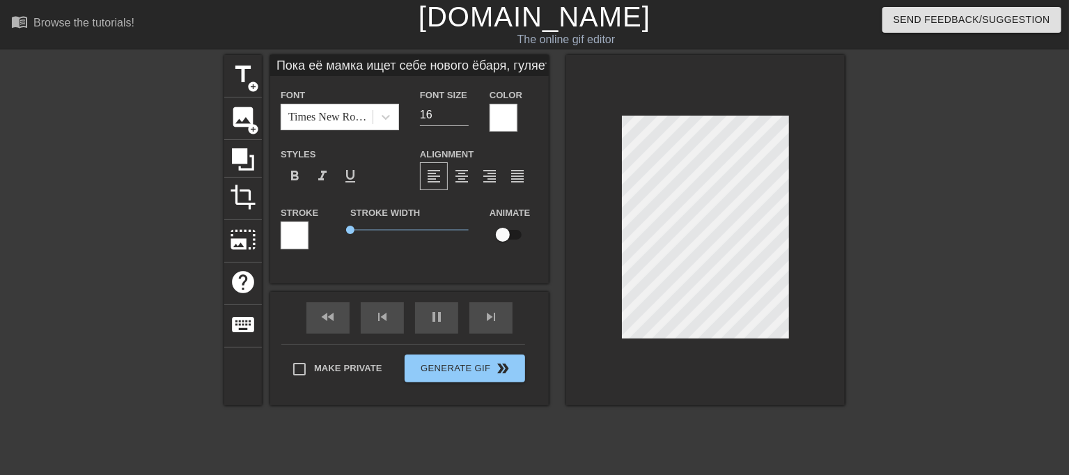
type input "Пока её мамка ищет себе нового ёбаря, гуляет и бухает, Вика зарабатываеухоженны…"
type textarea "Пока её мамка ищет себе нового ёбаря, гуляет и бухает, Вика зарабатываеухоженны…"
type input "Пока её мамка ищет себе нового ёбаря, гуляет и бухает, Вика зарабатываетухоженн…"
type textarea "Пока её мамка ищет себе нового ёбаря, гуляет и бухает, Вика зарабатываетухоженн…"
type input "Пока её мамка ищет себе нового ёбаря, гуляет и бухает, Вика зарабатывает ухожен…"
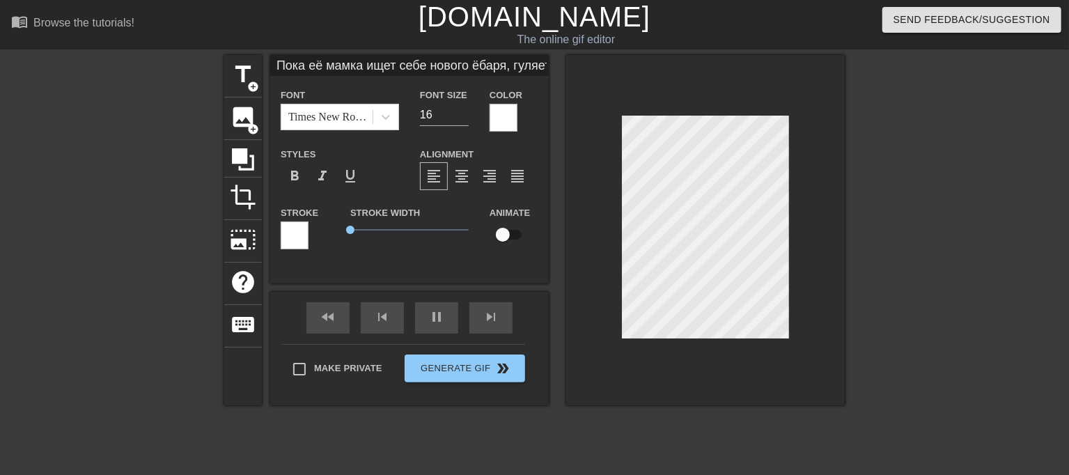
type textarea "Пока её мамка ищет себе нового ёбаря, гуляет и бухает, Вика зарабатывает ухожен…"
type input "Пока её мамка ищет себе нового ёбаря, гуляет и бухает, Вика зарабатывает нухоже…"
type textarea "Пока её мамка ищет себе нового ёбаря, гуляет и бухает, Вика зарабатывает нухоже…"
type input "Пока её мамка ищет себе нового ёбаря, гуляет и бухает, Вика зарабатывает наухож…"
type textarea "Пока её мамка ищет себе нового ёбаря, гуляет и бухает, Вика зарабатывает наухож…"
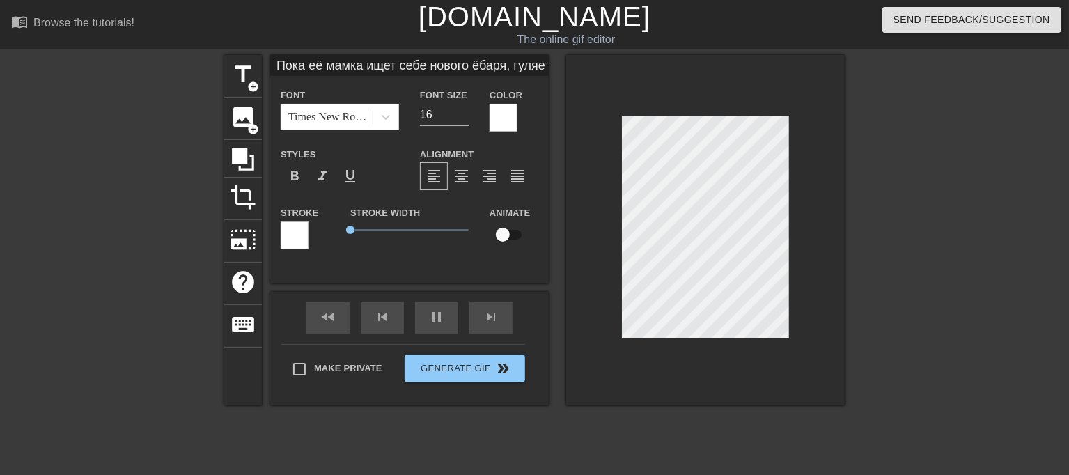
scroll to position [3, 8]
type input "Пока её мамка ищет себе нового ёбаря, гуляет и бухает, [PERSON_NAME] зарабатыва…"
type textarea "Пока её мамка ищет себе нового ёбаря, гуляет и бухает, Вика зарабатывает на ухо…"
type input "Пока её мамка ищет себе нового ёбаря, гуляет и бухает, [PERSON_NAME] зарабатыва…"
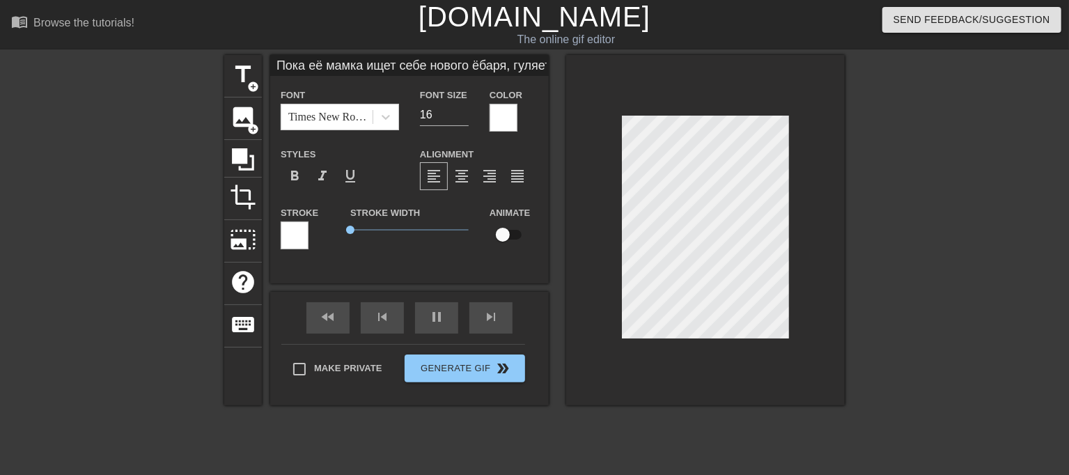
type textarea "Пока её мамка ищет себе нового ёбаря, гуляет и бухает, Вика зарабатывает на ухо…"
type input "Пока её мамка ищет себе нового ёбаря, гуляет и бухает, Вика зарабатывает на тух…"
type textarea "Пока её мамка ищет себе нового ёбаря, гуляет и бухает, [PERSON_NAME] зарабатыва…"
type input "Пока её мамка ищет себе нового ёбаря, гуляет и бухает, Вика зарабатывает на тиу…"
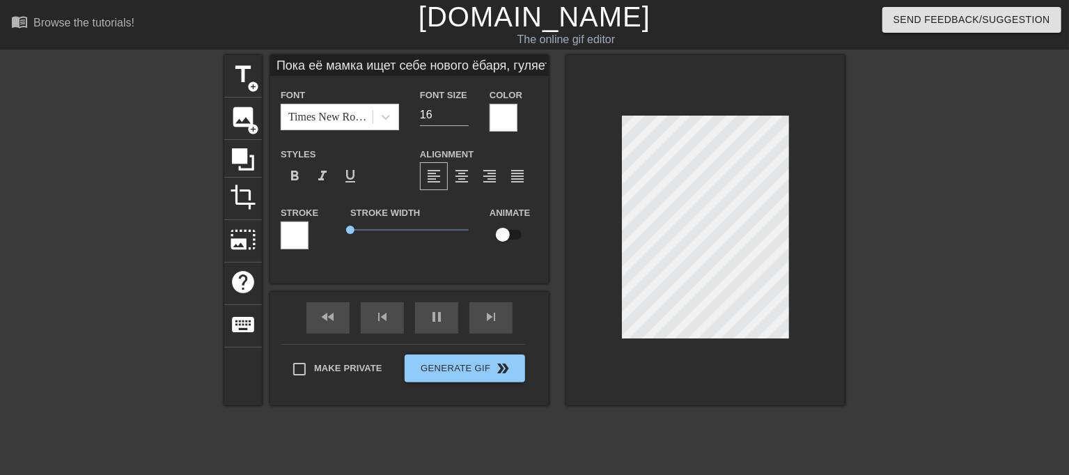
type textarea "Пока её мамка ищет себе нового ёбаря, гуляет и бухает, Вика зарабатывает на ти …"
type input "Пока её мамка ищет себе нового ёбаря, гуляет и бухает, Вика зарабатывает на тик…"
type textarea "Пока её мамка ищет себе нового ёбаря, гуляет и бухает, Вика зарабатывает на тик…"
type input "Пока её мамка ищет себе нового ёбаря, гуляет и бухает, Вика зарабатывает на тик…"
type textarea "Пока её мамка ищет себе нового ёбаря, гуляет и бухает, Вика зарабатывает на тик…"
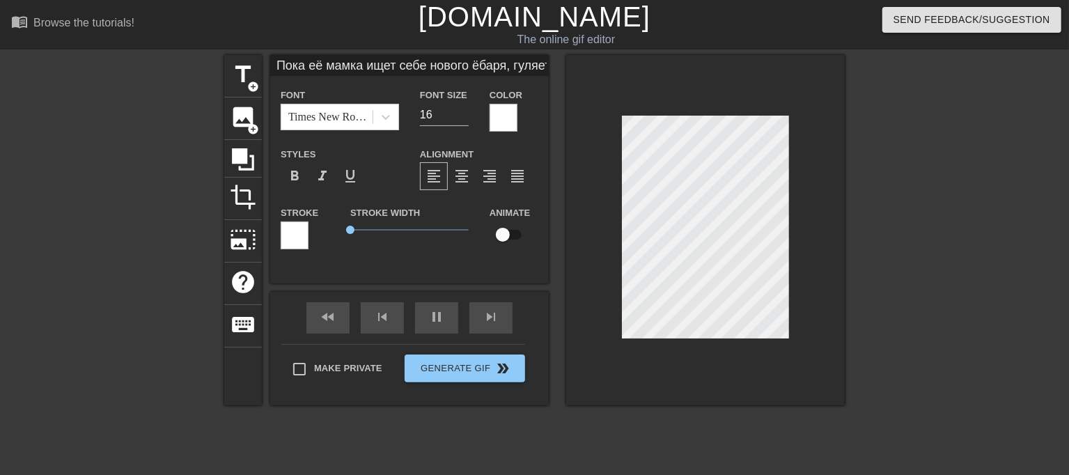
type input "Пока её мамка ищет себе нового ёбаря, гуляет и бухает, Вика зарабатывает на тик…"
type textarea "Пока её мамка ищет себе нового ёбаря, гуляет и бухает, Вика зарабатывает на тик…"
type input "Пока её мамка ищет себе нового ёбаря, гуляет и бухает, Вика зарабатывает на тик…"
type textarea "Пока её мамка ищет себе нового ёбаря, гуляет и бухает, Вика зарабатывает на тик…"
type input "Пока её мамка ищет себе нового ёбаря, гуляет и бухает, Вика зарабатывает на тик…"
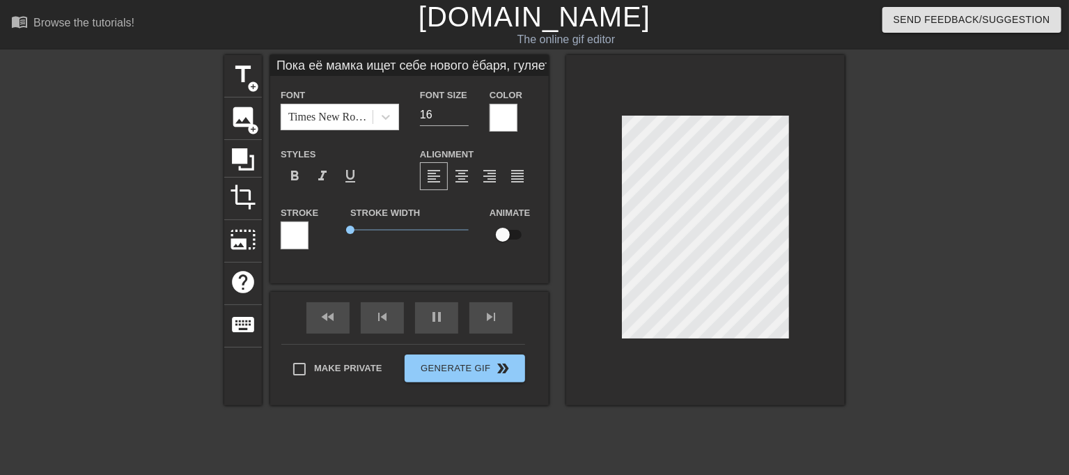
type textarea "Пока её мамка ищет себе нового ёбаря, гуляет и бухает, Вика зарабатывает на тик…"
type input "Пока её мамка ищет себе нового ёбаря, гуляет и бухает, Вика зарабатывает на тик…"
type textarea "Пока её мамка ищет себе нового ёбаря, гуляет и бухает, Вика зарабатывает на тик…"
click at [829, 206] on div at bounding box center [705, 230] width 279 height 350
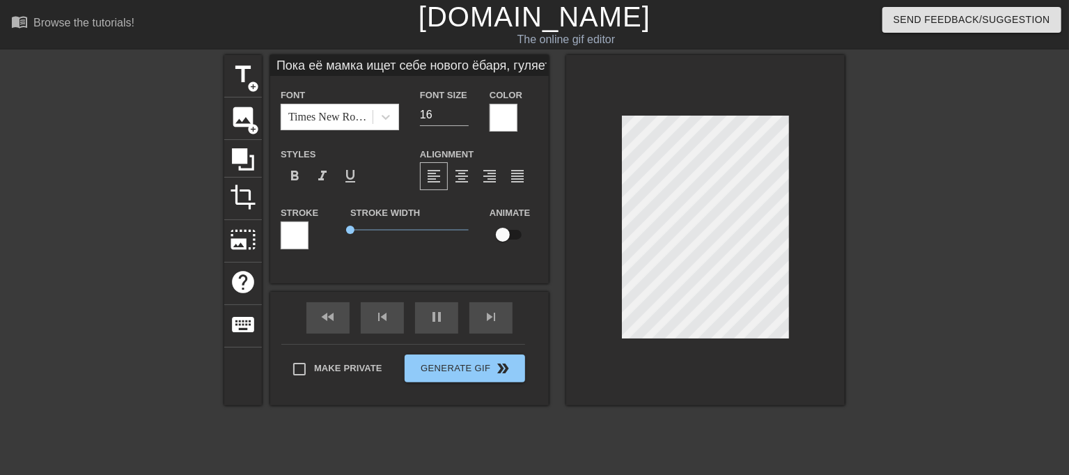
scroll to position [2, 1]
click at [601, 182] on div at bounding box center [705, 230] width 279 height 350
type input "Пока её мамка ищет себе нового ёбаря, гуляет и бухает, Вика зарабатывает на тик…"
type textarea "Пока её мамка ищет себе нового ёбаря, гуляет и бухает, Вика зарабатывает на тик…"
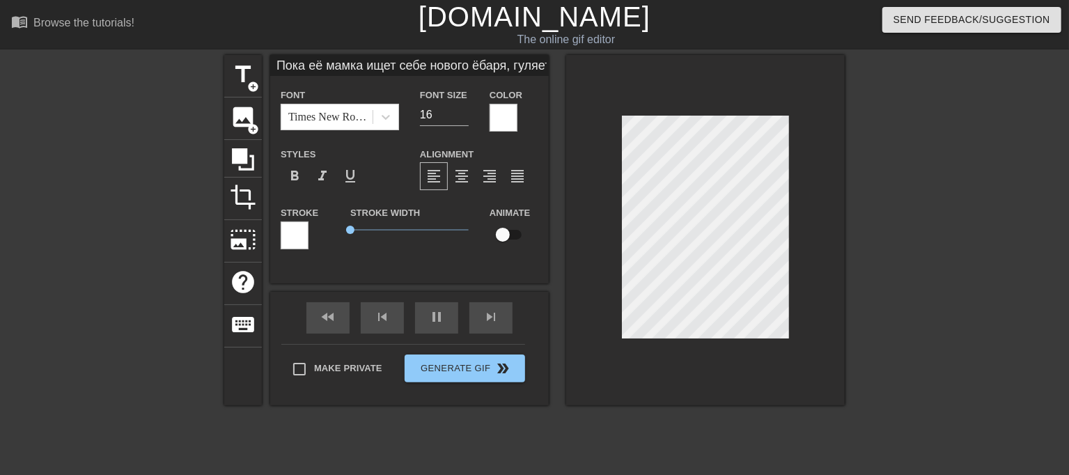
click at [589, 172] on div at bounding box center [705, 230] width 279 height 350
type input "Пока её мамка ищет себе нового ёбаря, гуляет и бухает,"
type textarea "Пока её мамка ищет себе нового ёбаря, гуляет и бухает,"
click at [862, 201] on div at bounding box center [965, 264] width 209 height 418
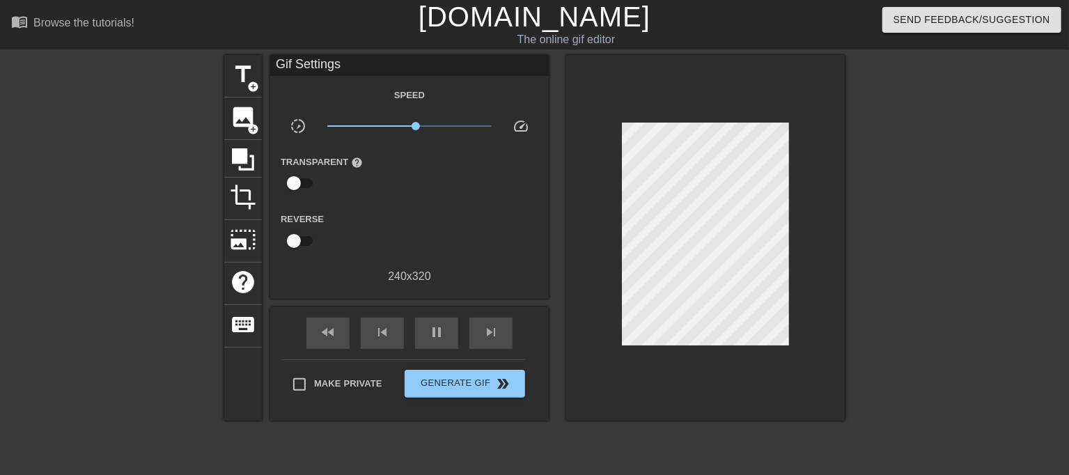
click at [770, 347] on div at bounding box center [705, 238] width 279 height 366
click at [245, 86] on span "title" at bounding box center [243, 74] width 26 height 26
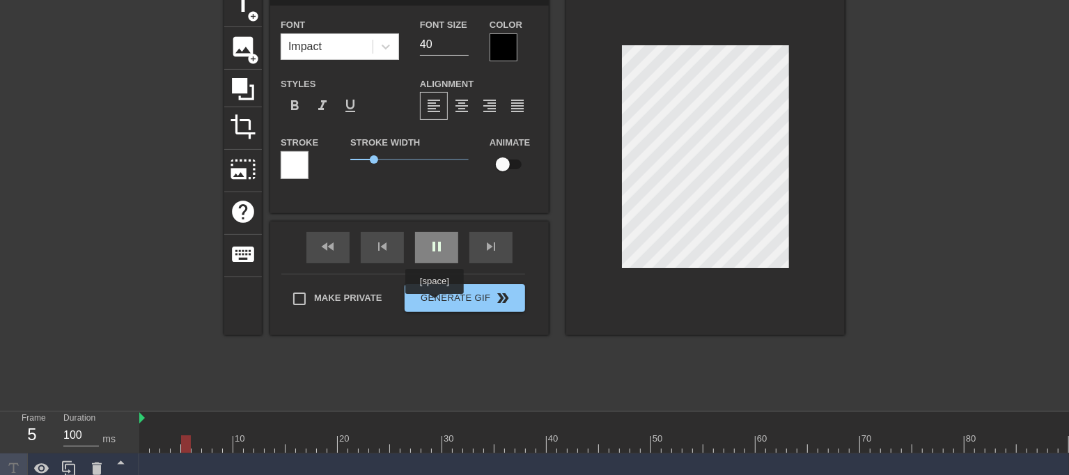
scroll to position [123, 0]
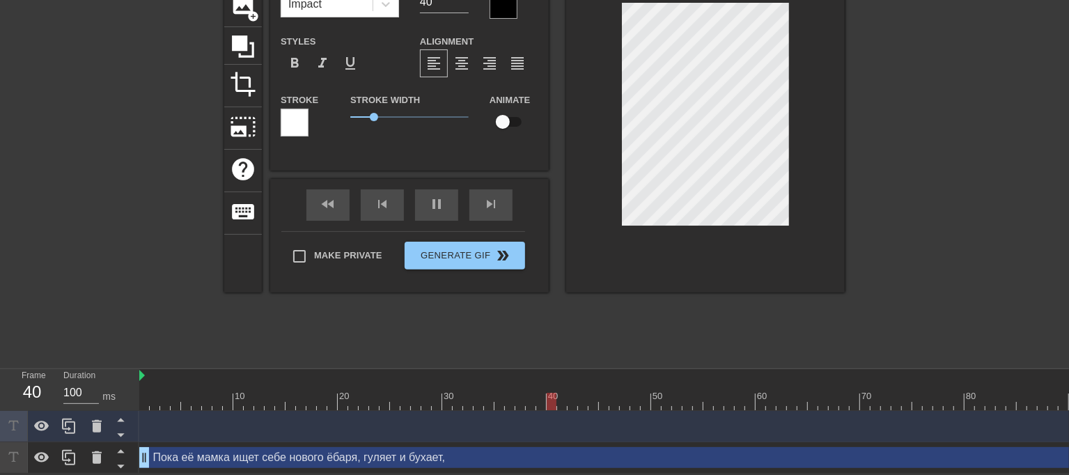
click at [123, 277] on div at bounding box center [103, 151] width 209 height 418
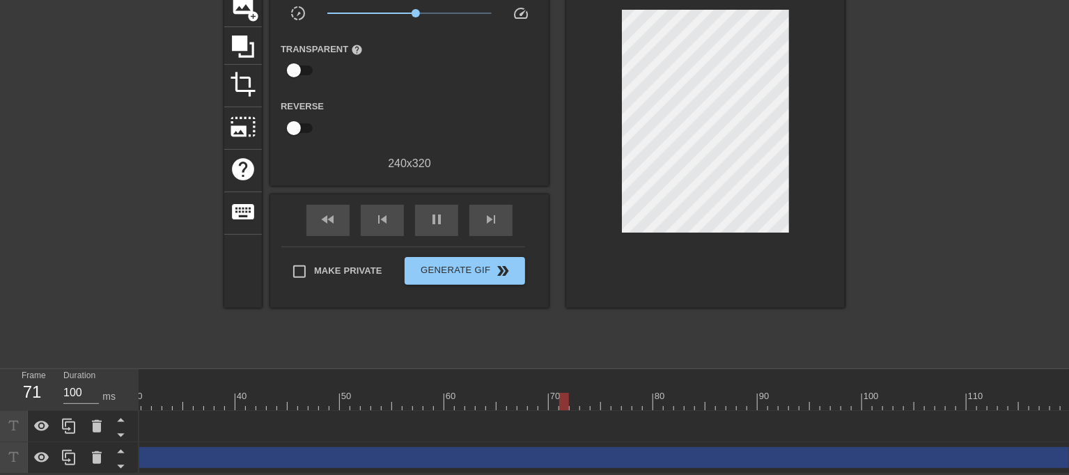
scroll to position [0, 471]
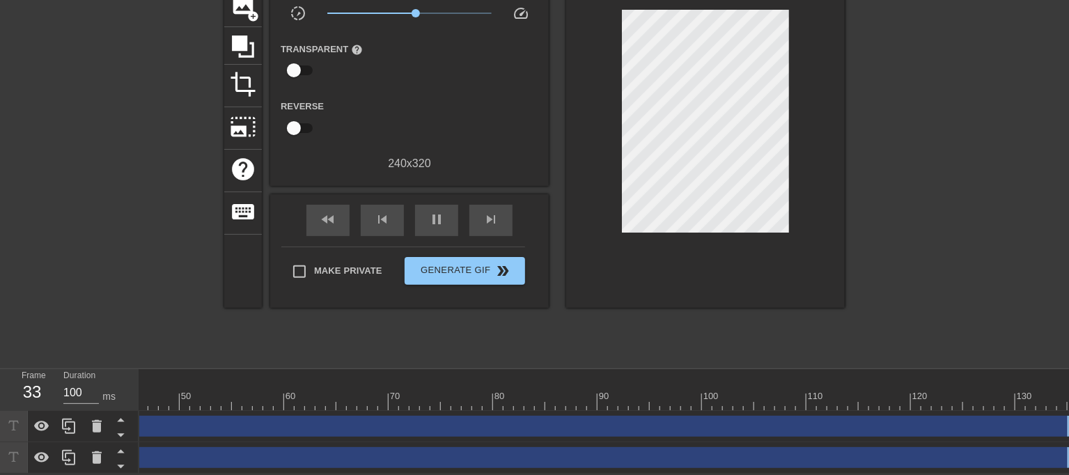
drag, startPoint x: 925, startPoint y: 414, endPoint x: 0, endPoint y: 196, distance: 950.1
click at [0, 196] on div "menu_book Browse the tutorials! [DOMAIN_NAME] The online gif editor Send Feedba…" at bounding box center [534, 180] width 1069 height 586
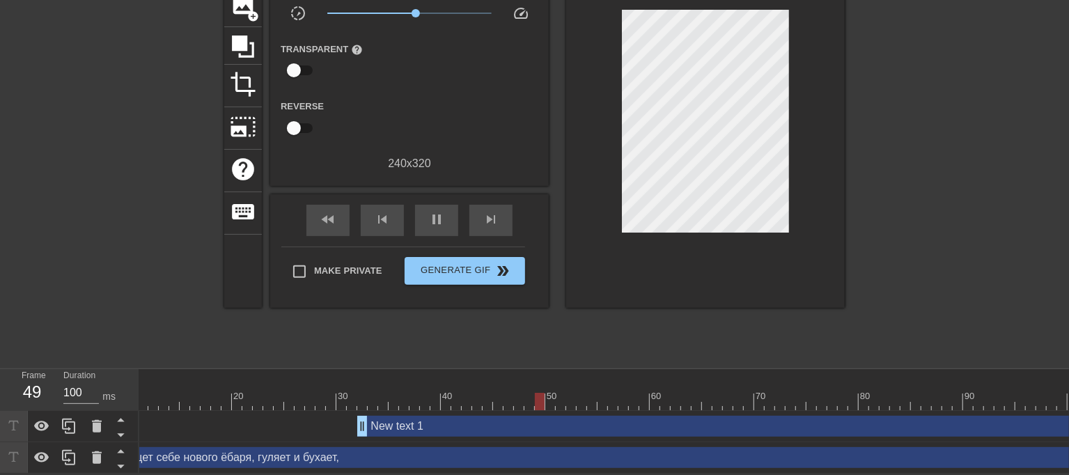
scroll to position [0, 0]
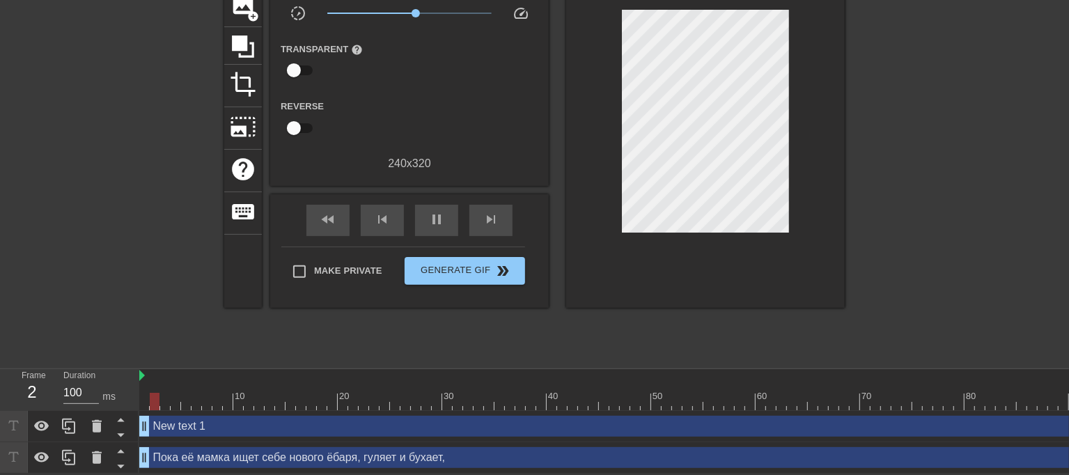
drag, startPoint x: 469, startPoint y: 419, endPoint x: 11, endPoint y: 347, distance: 463.1
click at [0, 352] on div "menu_book Browse the tutorials! [DOMAIN_NAME] The online gif editor Send Feedba…" at bounding box center [534, 180] width 1069 height 586
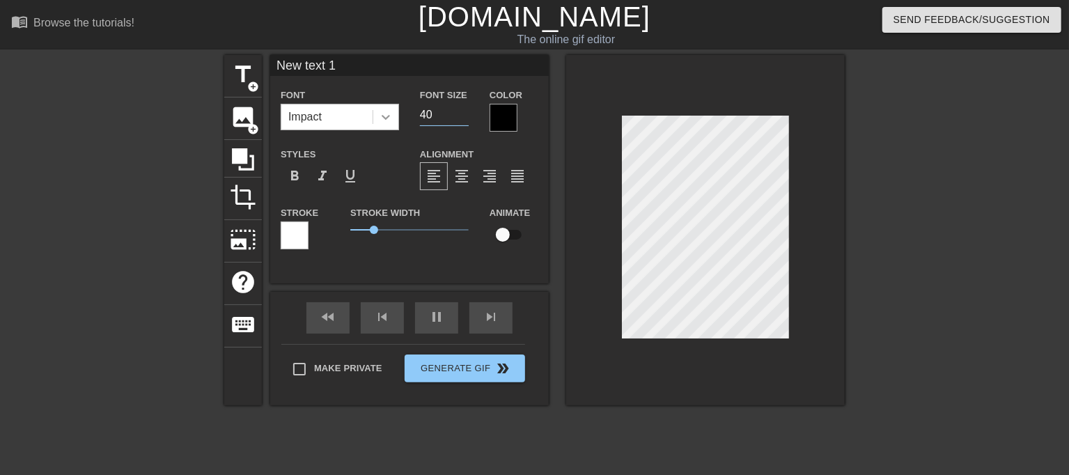
drag, startPoint x: 440, startPoint y: 118, endPoint x: 378, endPoint y: 120, distance: 62.0
click at [382, 119] on div "Font Impact Font Size 40 Color" at bounding box center [409, 108] width 279 height 45
type input "16"
drag, startPoint x: 374, startPoint y: 228, endPoint x: 304, endPoint y: 234, distance: 69.9
click at [306, 234] on div "Stroke Stroke Width 0 Animate" at bounding box center [409, 233] width 279 height 58
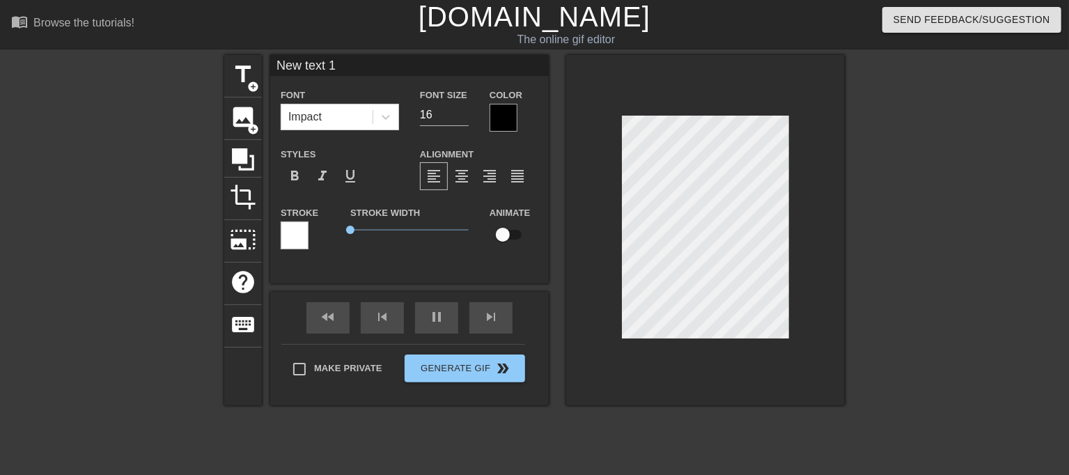
click at [498, 123] on div at bounding box center [504, 118] width 28 height 28
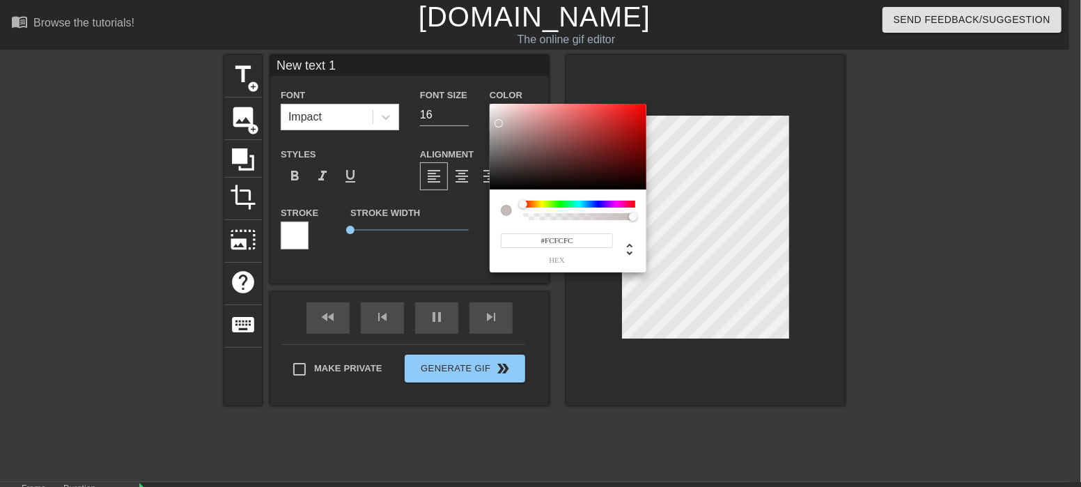
type input "#FFFFFF"
drag, startPoint x: 498, startPoint y: 123, endPoint x: 409, endPoint y: 75, distance: 101.3
click at [418, 77] on div "#FFFFFF hex" at bounding box center [540, 243] width 1081 height 487
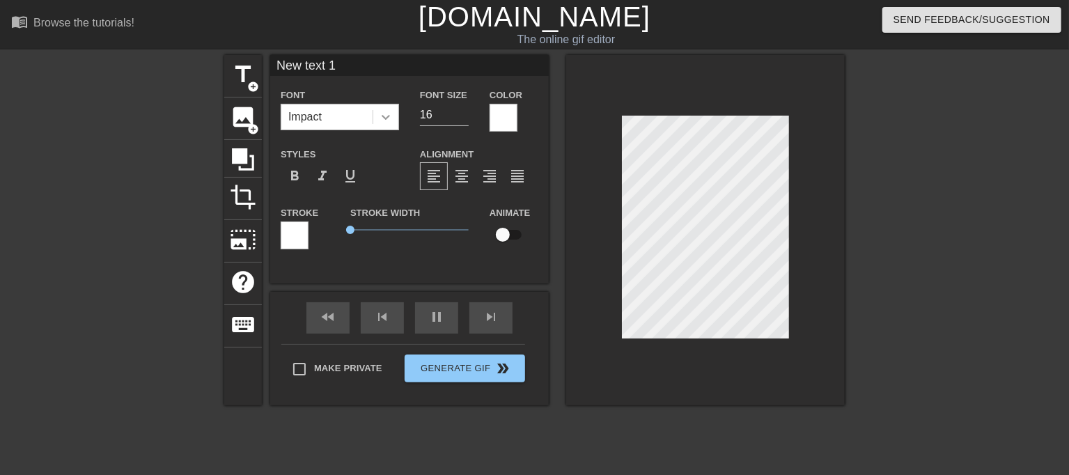
click at [385, 120] on icon at bounding box center [386, 117] width 14 height 14
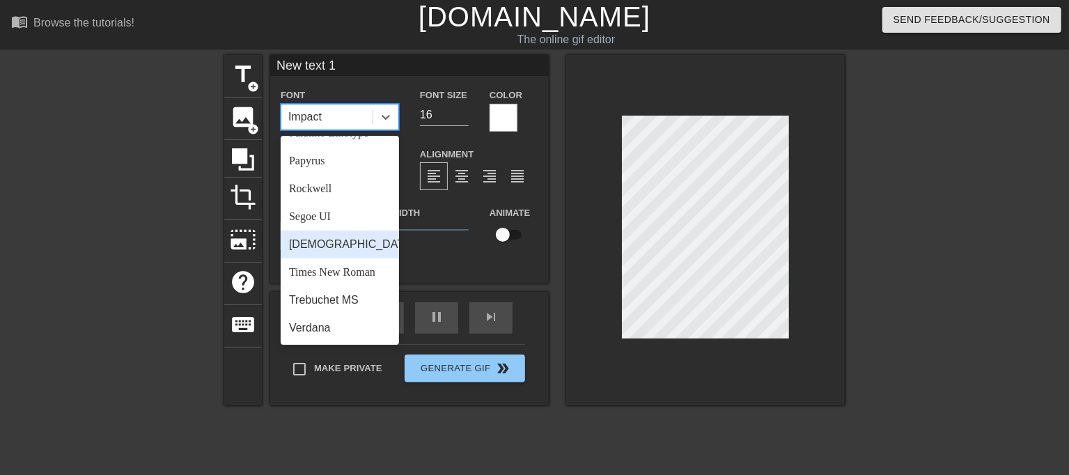
scroll to position [498, 0]
click at [364, 272] on div "Times New Roman" at bounding box center [340, 272] width 118 height 28
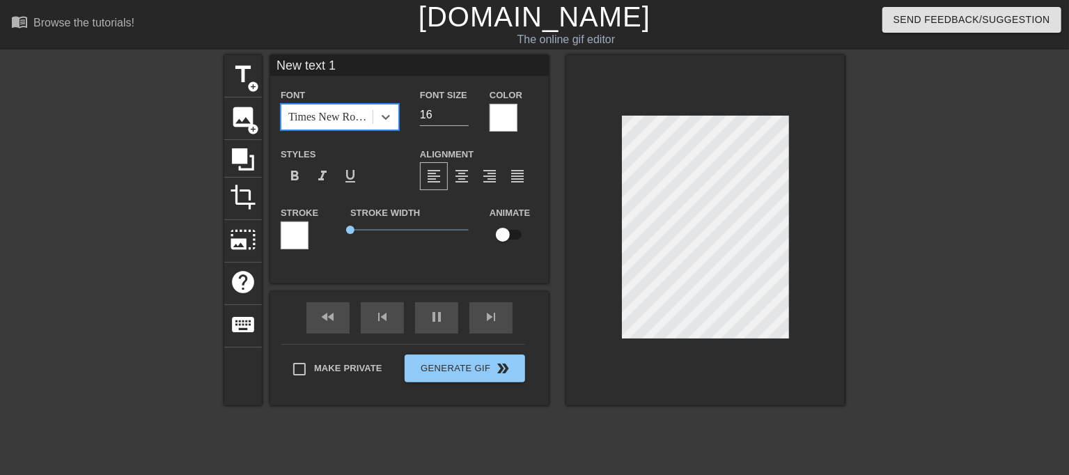
click at [1026, 220] on div at bounding box center [965, 264] width 209 height 418
click at [521, 192] on div "title add_circle image add_circle crop photo_size_select_large help keyboard Ne…" at bounding box center [534, 230] width 620 height 350
paste textarea "Вика зарабатывает на тиктоках ухоженный нежный персик"
type input "Вика зарабатывает на тиктокахухоженный нежный персик 1"
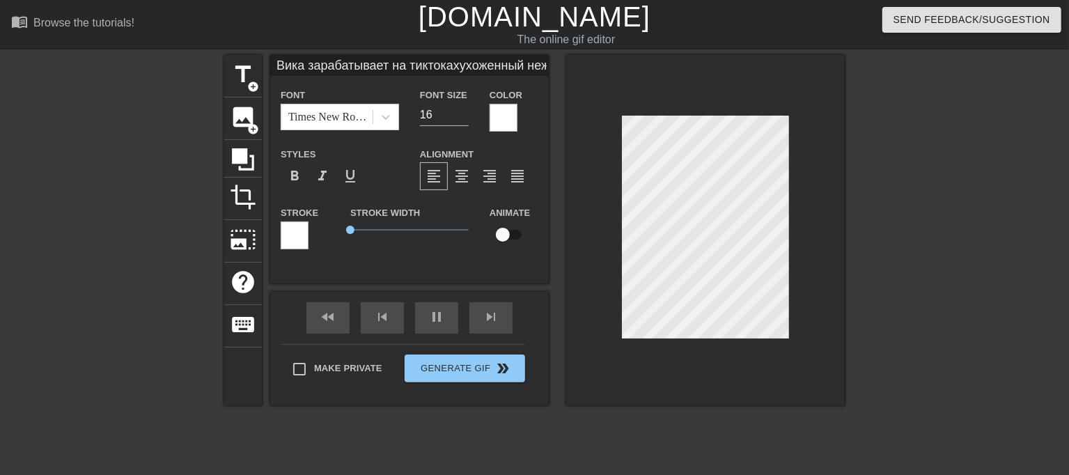
scroll to position [1, 9]
type textarea "Вика зарабатывает на тиктоках ухоженный нежный персик 1"
type input "Вика зарабатывает на тиктокахухоженный нежный персик"
type textarea "Вика зарабатывает на тиктоках ухоженный нежный персик"
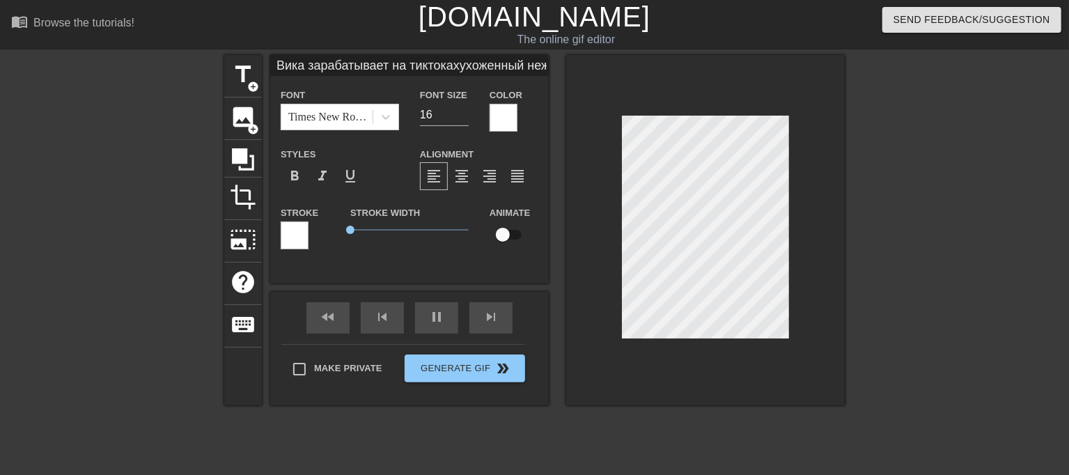
click at [561, 216] on div "title add_circle image add_circle crop photo_size_select_large help keyboard Ви…" at bounding box center [534, 230] width 620 height 350
click at [499, 231] on div "title add_circle image add_circle crop photo_size_select_large help keyboard Ви…" at bounding box center [534, 230] width 620 height 350
type input "Вика зарабатывает на тиктокахд"
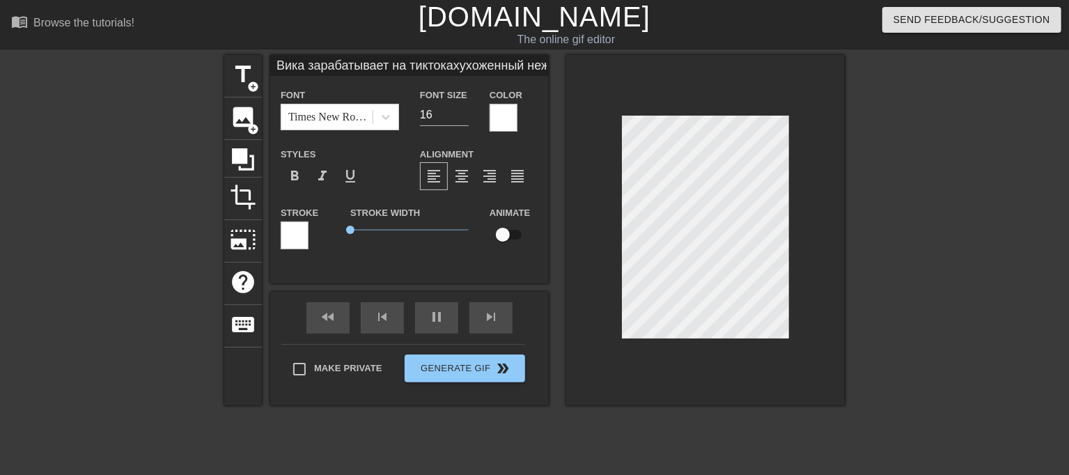
type textarea "Вика зарабатывает на тиктоках д"
type input "Вика зарабатывает на тиктокахдя"
type textarea "Вика зарабатывает на тиктоках дя"
type input "Вика зарабатывает на тиктокахдяд"
type textarea "Вика зарабатывает на тиктоках дяд"
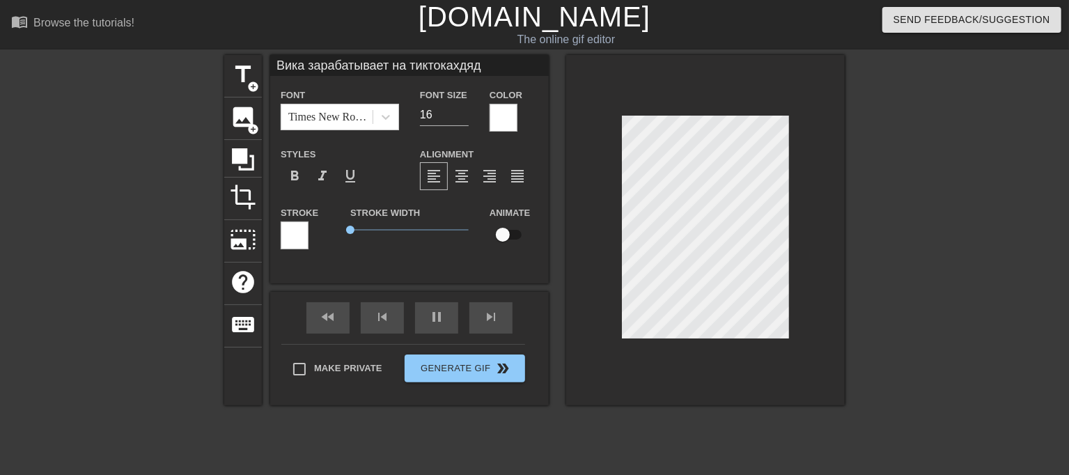
type input "Вика зарабатывает на тиктокахдядя"
type textarea "Вика зарабатывает на тиктоках дядя"
type input "Вика зарабатывает на тиктокахдядя"
type textarea "Вика зарабатывает на тиктоках дядя"
type input "Вика зарабатывает на тиктокахдядя [PERSON_NAME]"
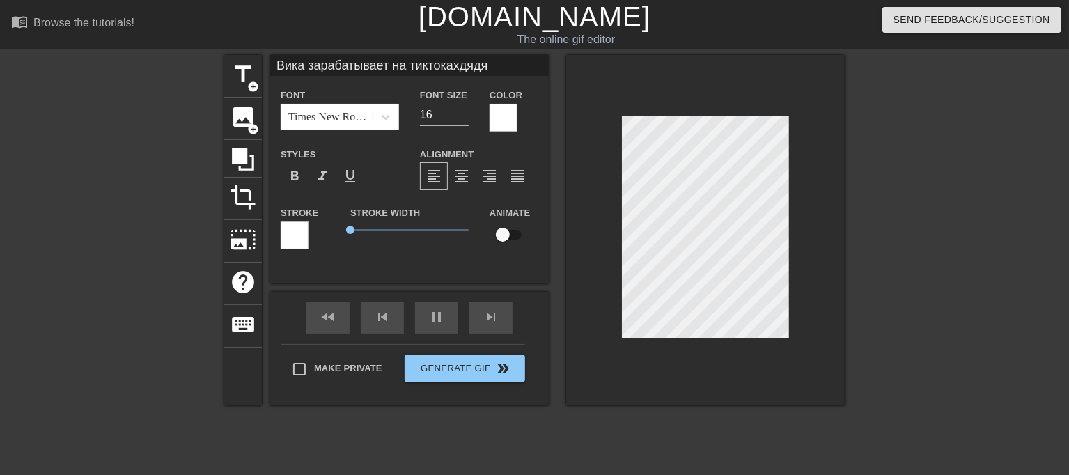
type textarea "[PERSON_NAME] зарабатывает на тиктоках дядя [PERSON_NAME]"
type input "Вика зарабатывает на тиктокахдядя [PERSON_NAME]"
type textarea "[PERSON_NAME] зарабатывает на тиктоках дядя [PERSON_NAME]"
type input "Вика зарабатывает на тиктокахдядя джа"
type textarea "[PERSON_NAME] зарабатывает на тиктоках дядя [PERSON_NAME]"
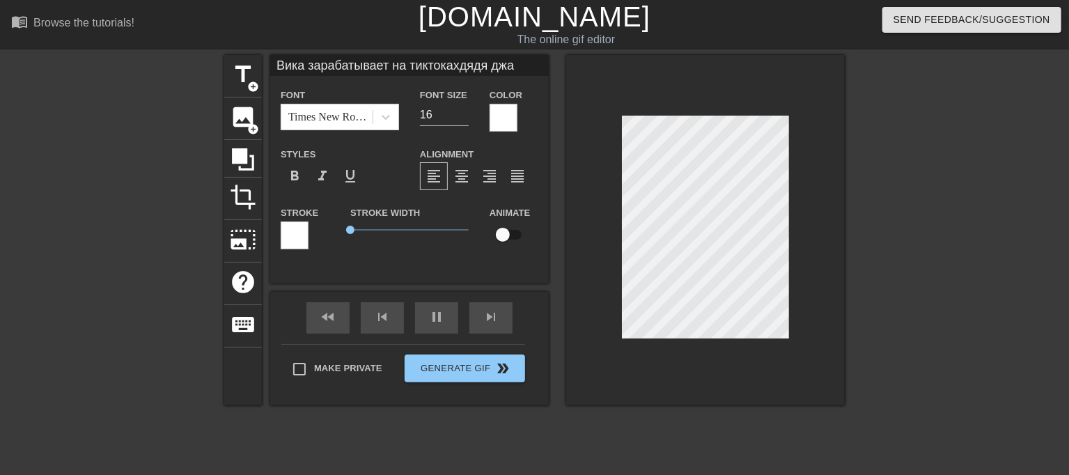
type input "Вика зарабатывает на тиктокахдядя джам"
type textarea "[PERSON_NAME] зарабатывает на тиктоках дядя [PERSON_NAME]"
type input "Вика зарабатывает на тиктокахдядя [PERSON_NAME]"
type textarea "[PERSON_NAME] зарабатывает на тиктоках дядя [PERSON_NAME]"
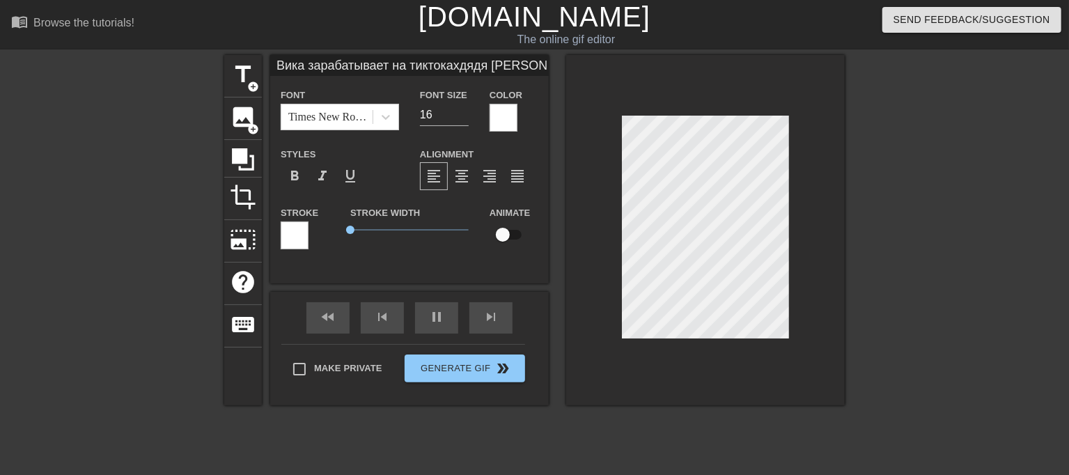
type input "Вика зарабатывает на тиктокахдядя [PERSON_NAME]"
type textarea "[PERSON_NAME] зарабатывает на тиктоках дядя [PERSON_NAME]"
type input "[PERSON_NAME] зарабатывает на тиктокахдядя [PERSON_NAME]"
type textarea "[PERSON_NAME] зарабатывает на тиктоках дядя [PERSON_NAME]"
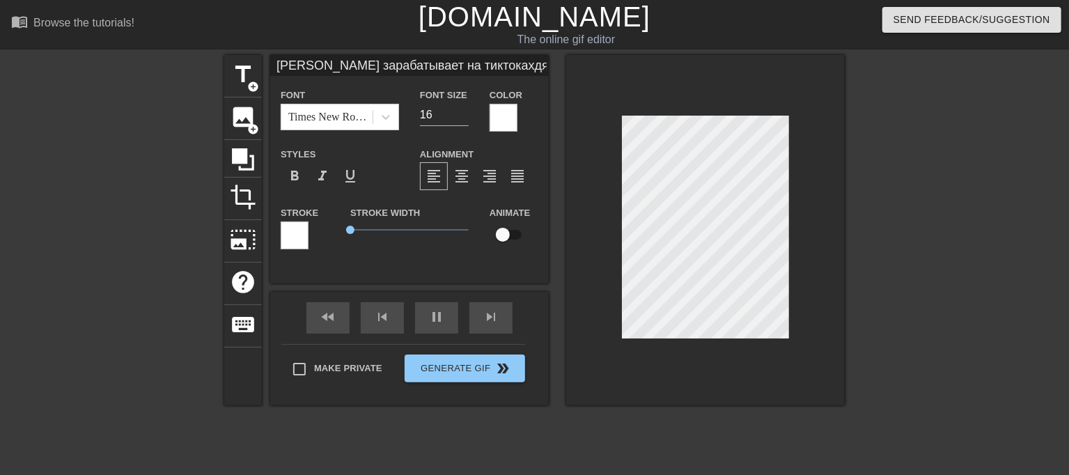
type input "[PERSON_NAME] зарабатывает на тиктокахкдядя [PERSON_NAME]"
type textarea "[PERSON_NAME] зарабатывает на тиктоках кдядя [PERSON_NAME]"
type input "Вика зарабатывает на тиктокахкодядя [PERSON_NAME]"
type textarea "[PERSON_NAME] зарабатывает на тиктоках кодядя [PERSON_NAME]"
type input "Вика зарабатывает на тиктокахкотдядя [PERSON_NAME]"
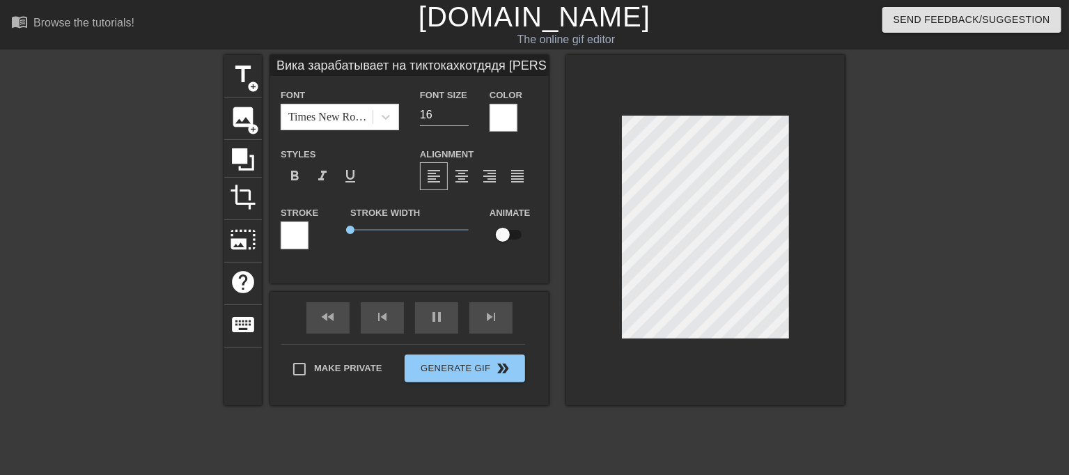
type textarea "Вика зарабатывает на тиктоках котдядя [PERSON_NAME]"
type input "Вика зарабатывает на тиктокахкотодядя [PERSON_NAME]"
type textarea "Вика зарабатывает на тиктоках котодядя [PERSON_NAME]"
type input "Вика зарабатывает на тиктокахкотордядя [PERSON_NAME]"
type textarea "Вика зарабатывает на тиктоках котордядя [PERSON_NAME]"
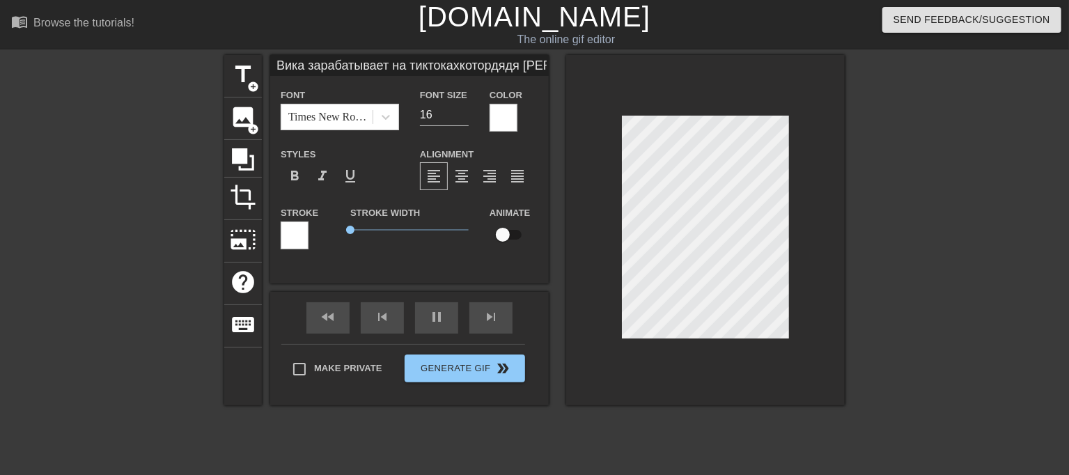
type input "Вика зарабатывает на тиктокахкоторыдядя [PERSON_NAME]"
type textarea "Вика зарабатывает на тиктоках которыдядя [PERSON_NAME]"
type input "[PERSON_NAME] зарабатывает на тиктокахкоторыедядя [PERSON_NAME]"
type textarea "[PERSON_NAME] зарабатывает на тиктоках которыедядя [PERSON_NAME]"
type input "[PERSON_NAME] зарабатывает на тиктокахкоторые дядя [PERSON_NAME]"
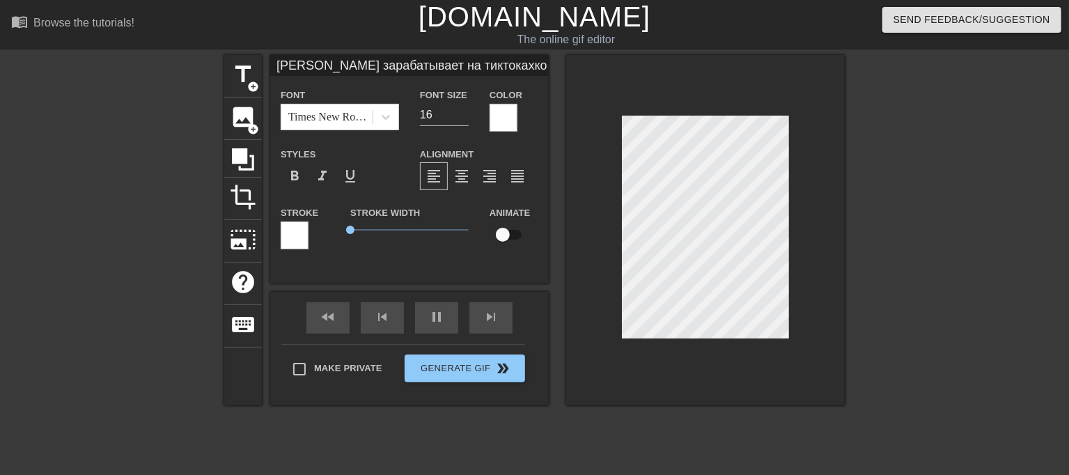
type textarea "[PERSON_NAME] зарабатывает на тиктоках которые дядя [PERSON_NAME]"
type input "Вика зарабатывает на тиктокахкоторые пдядя [PERSON_NAME]"
click at [536, 224] on div "title add_circle image add_circle crop photo_size_select_large help keyboard Ви…" at bounding box center [534, 230] width 620 height 350
click at [535, 223] on div "Animate" at bounding box center [514, 226] width 70 height 44
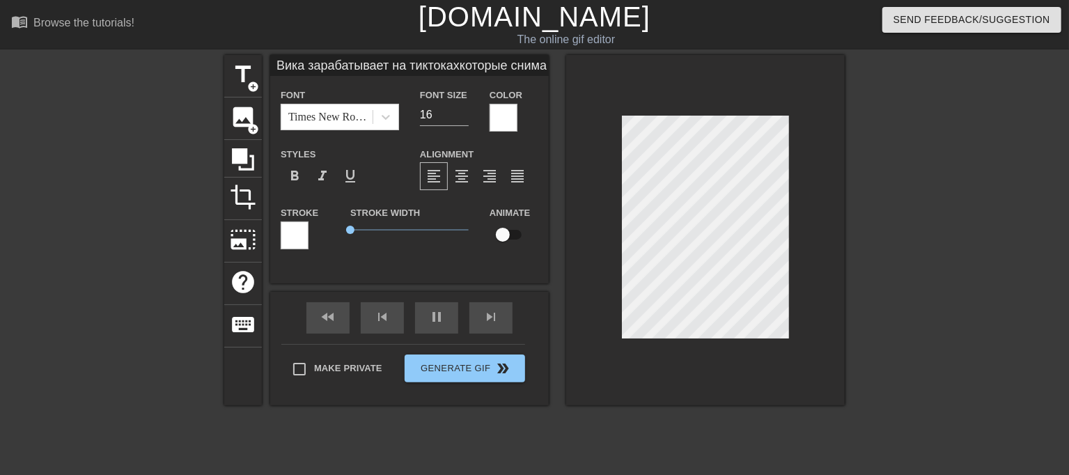
scroll to position [2, 5]
click at [512, 233] on div "title add_circle image add_circle crop photo_size_select_large help keyboard Ви…" at bounding box center [534, 230] width 620 height 350
click at [494, 233] on div "title add_circle image add_circle crop photo_size_select_large help keyboard Ви…" at bounding box center [534, 230] width 620 height 350
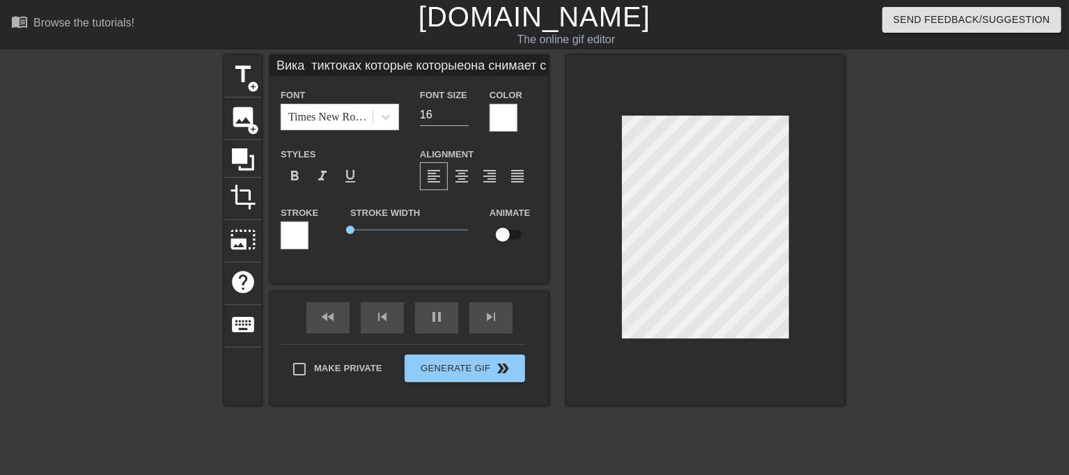
click at [864, 245] on div "title add_circle image add_circle crop photo_size_select_large help keyboard Ви…" at bounding box center [534, 264] width 1069 height 418
click at [864, 245] on div at bounding box center [965, 264] width 209 height 418
click at [814, 221] on div at bounding box center [705, 230] width 279 height 350
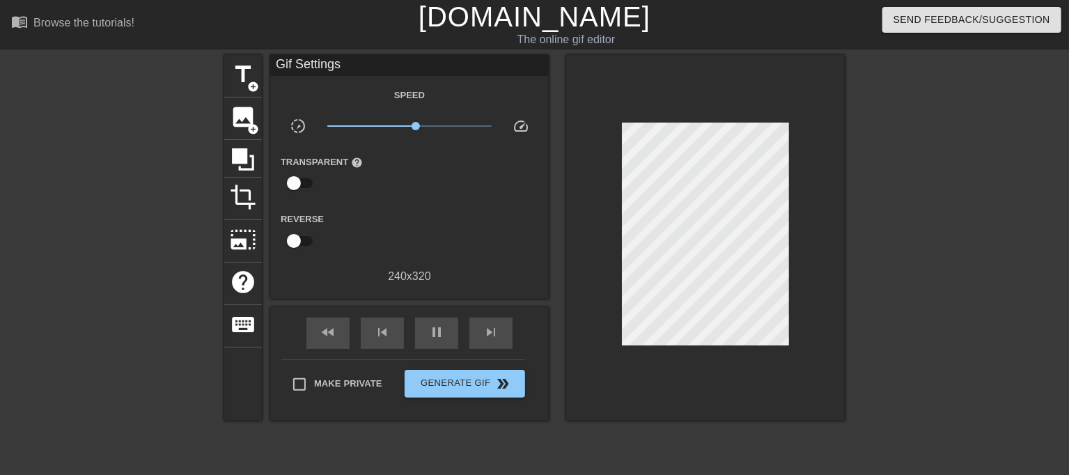
click at [828, 228] on div at bounding box center [705, 238] width 279 height 366
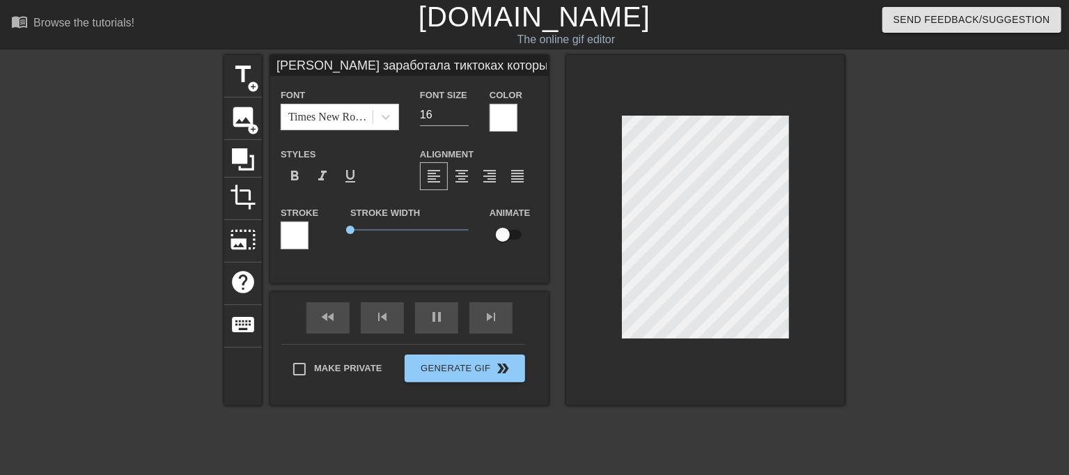
click at [885, 236] on div at bounding box center [965, 264] width 209 height 418
click at [829, 148] on div at bounding box center [705, 230] width 279 height 350
click at [462, 118] on input "15" at bounding box center [444, 115] width 49 height 22
click at [464, 119] on input "15" at bounding box center [444, 115] width 49 height 22
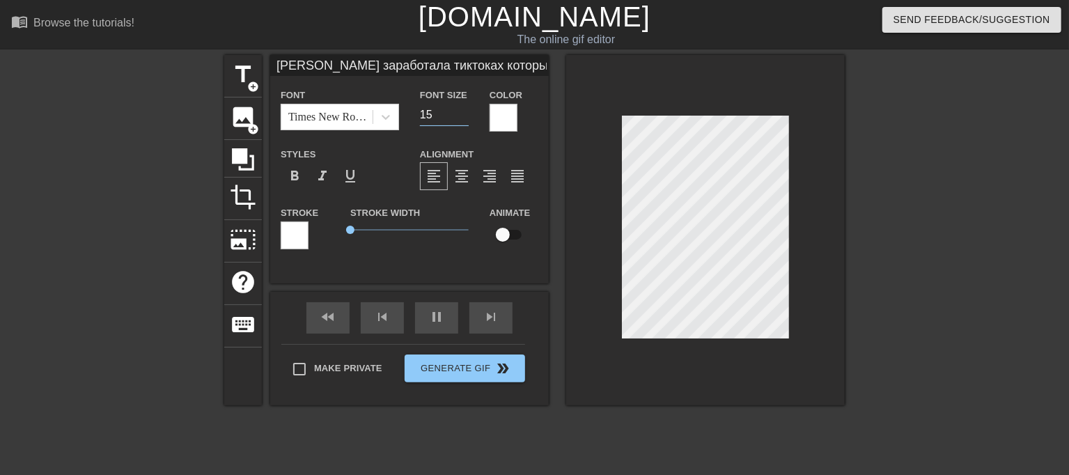
click at [908, 233] on div at bounding box center [965, 264] width 209 height 418
click at [455, 169] on div "title add_circle image add_circle crop photo_size_select_large help keyboard [P…" at bounding box center [534, 230] width 620 height 350
click at [460, 118] on input "14" at bounding box center [444, 115] width 49 height 22
click at [460, 118] on input "13" at bounding box center [444, 115] width 49 height 22
click at [460, 118] on input "12" at bounding box center [444, 115] width 49 height 22
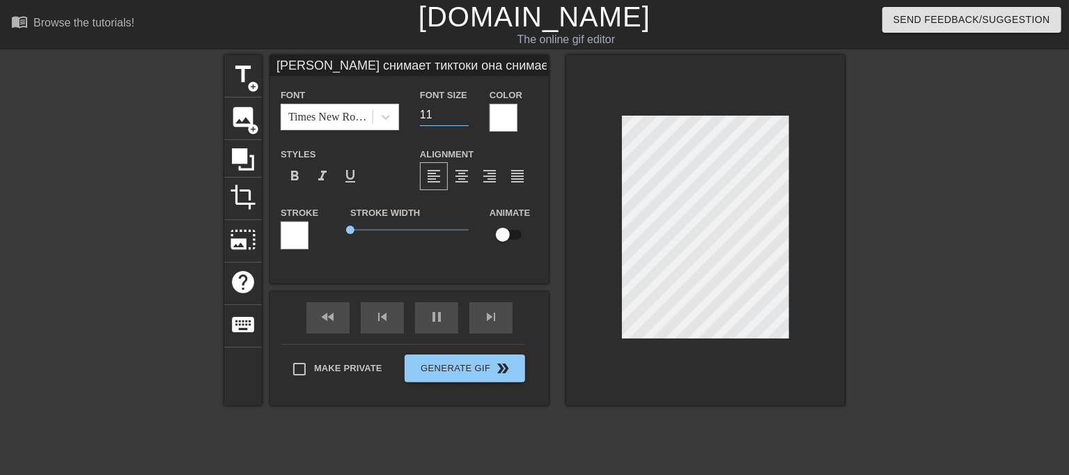
click at [460, 118] on input "11" at bounding box center [444, 115] width 49 height 22
click at [460, 118] on input "10" at bounding box center [444, 115] width 49 height 22
click at [460, 118] on input "9" at bounding box center [444, 115] width 49 height 22
click at [463, 109] on input "10" at bounding box center [444, 115] width 49 height 22
click at [463, 109] on input "11" at bounding box center [444, 115] width 49 height 22
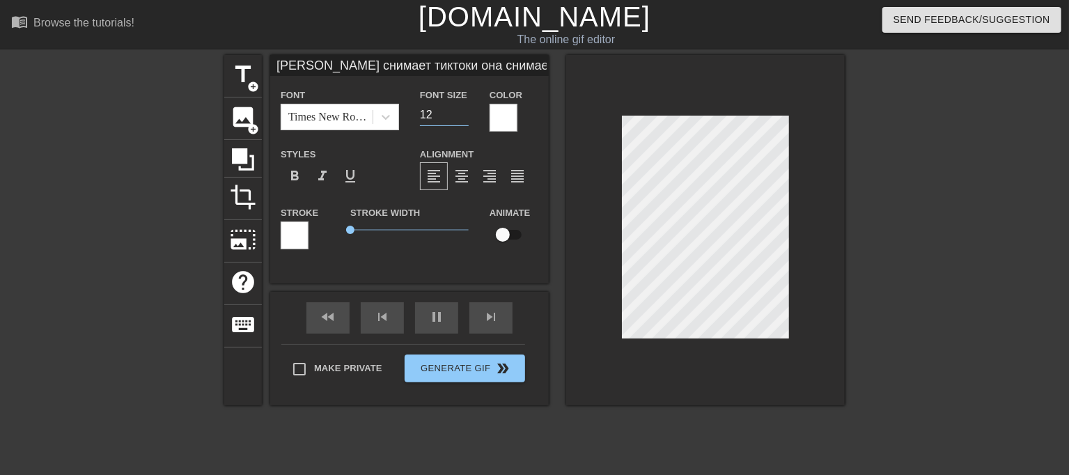
click at [463, 109] on input "12" at bounding box center [444, 115] width 49 height 22
click at [463, 109] on input "13" at bounding box center [444, 115] width 49 height 22
click at [463, 109] on input "14" at bounding box center [444, 115] width 49 height 22
click at [463, 109] on input "15" at bounding box center [444, 115] width 49 height 22
click at [463, 109] on input "16" at bounding box center [444, 115] width 49 height 22
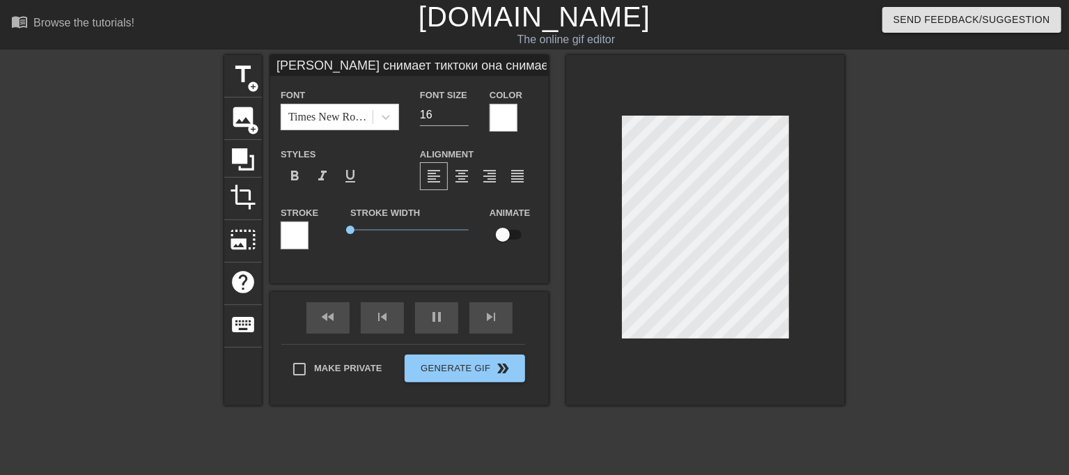
scroll to position [1, 6]
click at [545, 187] on div "title add_circle image add_circle crop photo_size_select_large help keyboard [P…" at bounding box center [534, 230] width 620 height 350
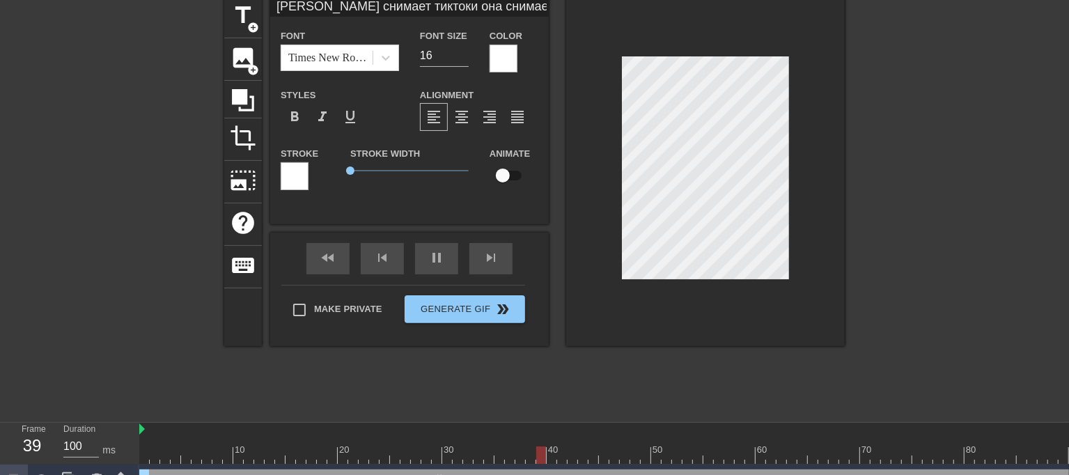
scroll to position [123, 0]
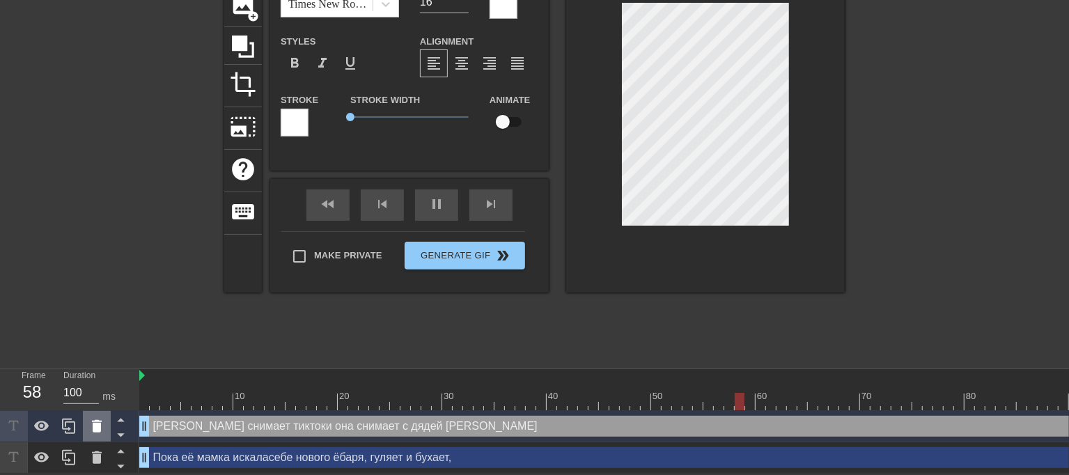
click at [89, 421] on icon at bounding box center [96, 426] width 17 height 17
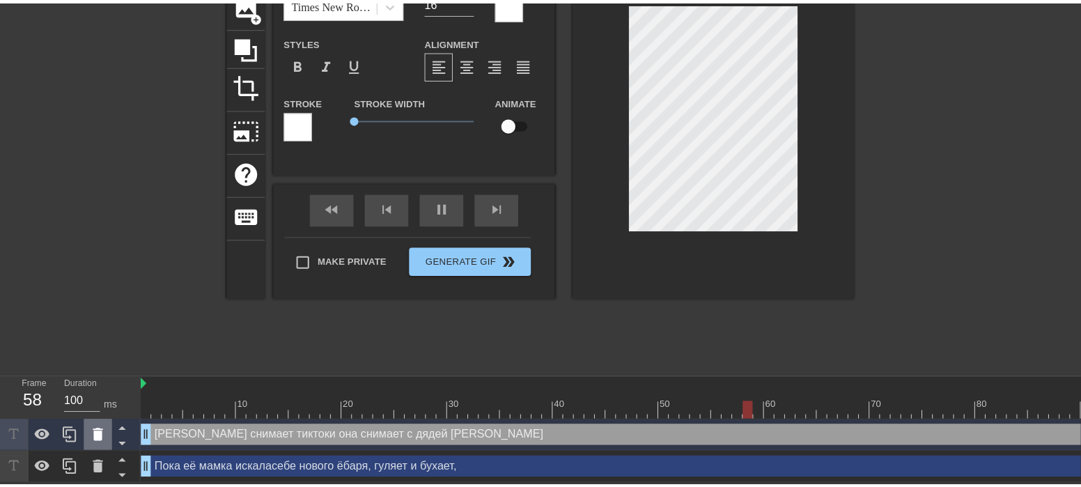
scroll to position [111, 0]
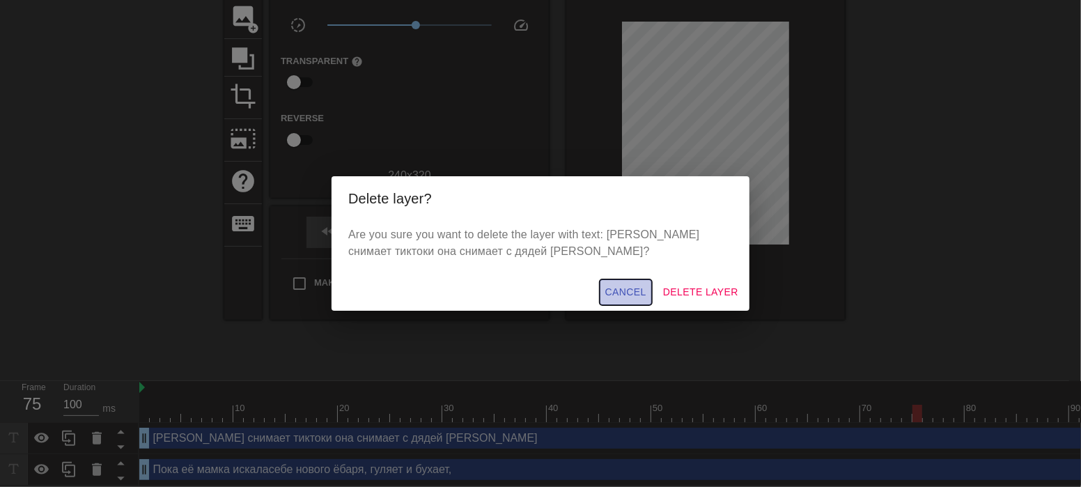
click at [643, 290] on span "Cancel" at bounding box center [625, 291] width 41 height 17
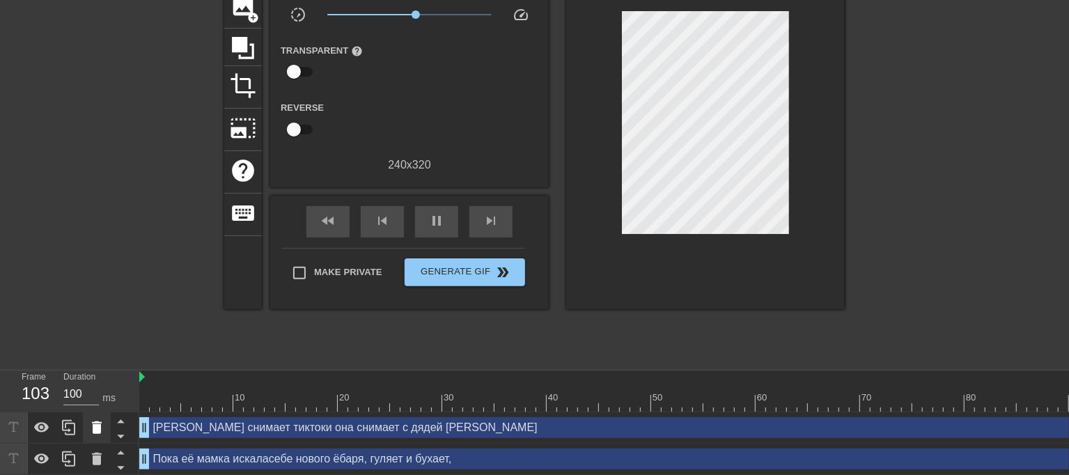
click at [94, 431] on icon at bounding box center [97, 427] width 10 height 13
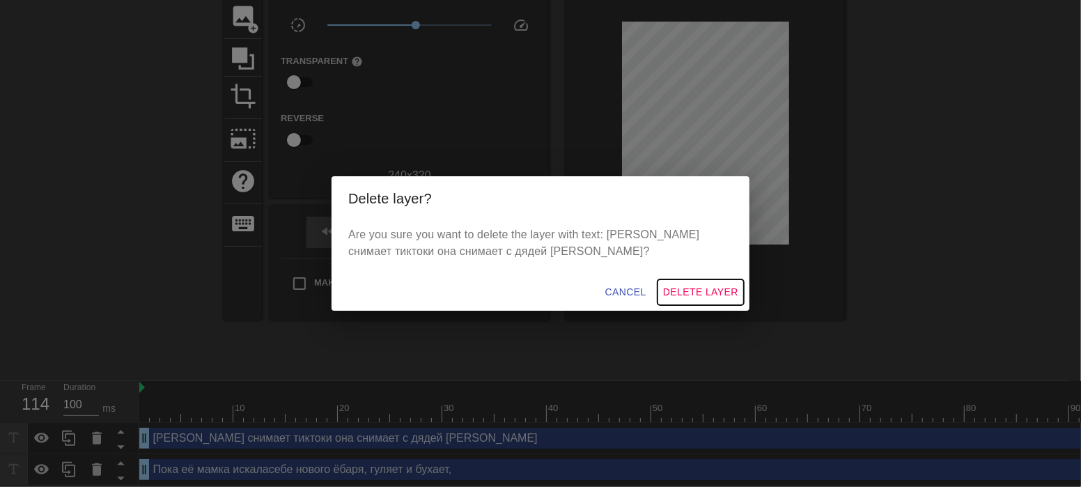
click at [680, 286] on span "Delete Layer" at bounding box center [700, 291] width 75 height 17
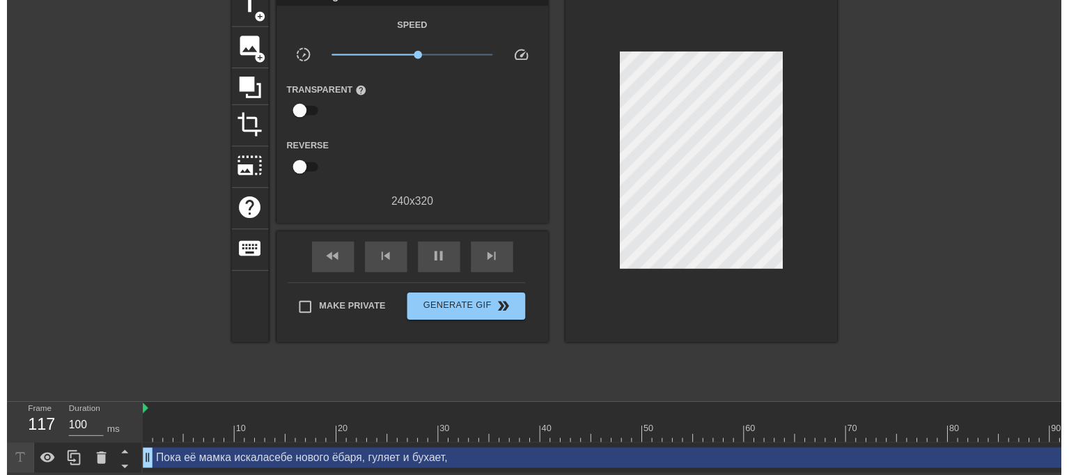
scroll to position [91, 0]
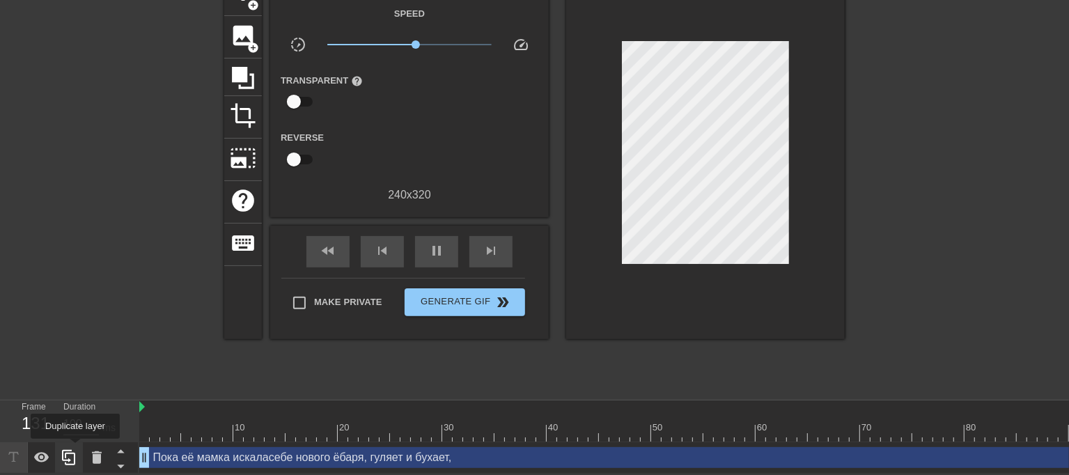
click at [75, 449] on icon at bounding box center [69, 457] width 17 height 17
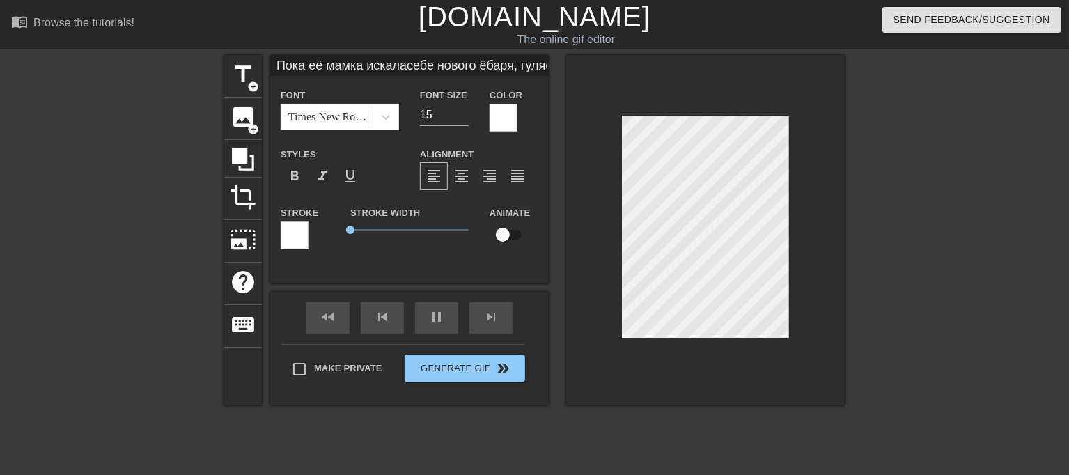
scroll to position [2, 1]
click at [408, 247] on div "title add_circle image add_circle crop photo_size_select_large help keyboard По…" at bounding box center [534, 230] width 620 height 350
paste textarea "ика снимает тиктоки она снимает с дядей [PERSON_NAME]"
click at [475, 295] on div "title add_circle image add_circle crop photo_size_select_large help keyboard [P…" at bounding box center [534, 230] width 620 height 350
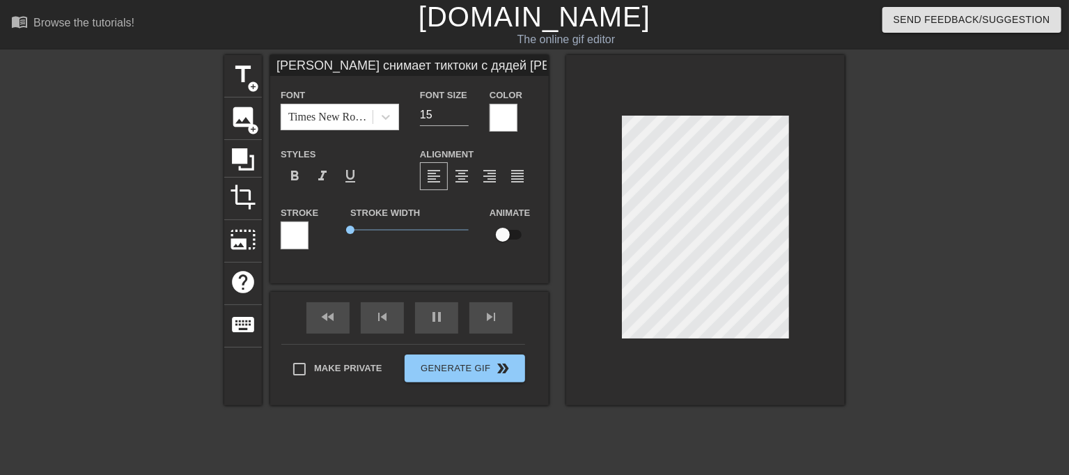
scroll to position [2, 2]
click at [873, 249] on div at bounding box center [965, 264] width 209 height 418
click at [1055, 166] on div at bounding box center [965, 264] width 209 height 418
click at [463, 109] on input "16" at bounding box center [444, 115] width 49 height 22
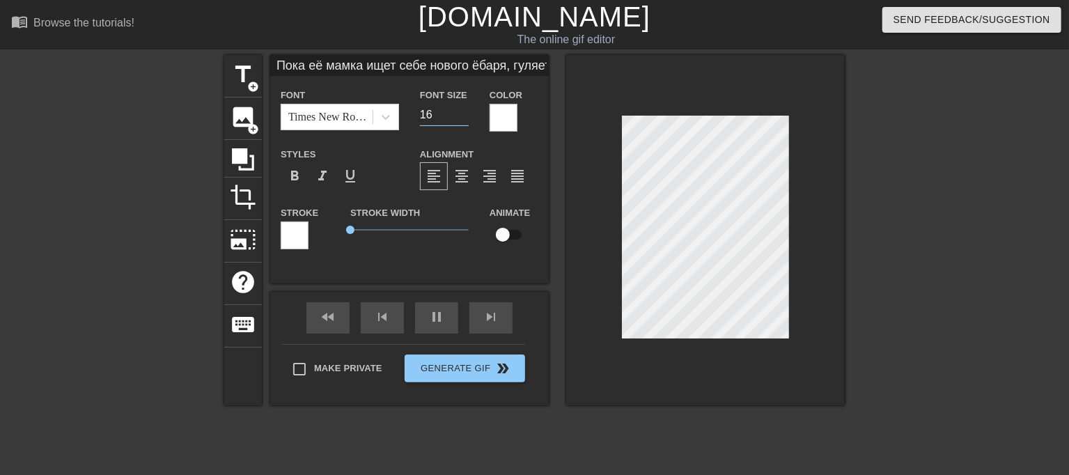
click at [923, 201] on div at bounding box center [965, 264] width 209 height 418
click at [460, 110] on input "16" at bounding box center [444, 115] width 49 height 22
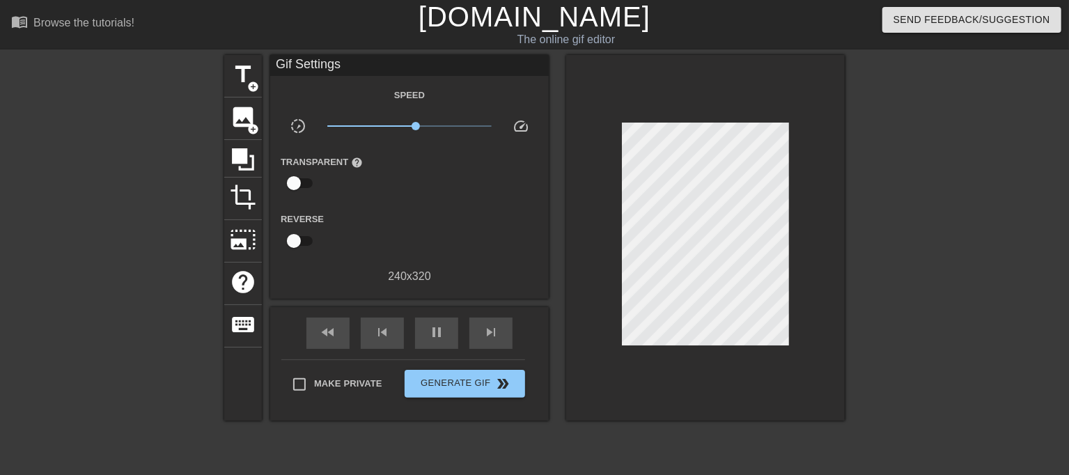
click at [994, 279] on div at bounding box center [965, 264] width 209 height 418
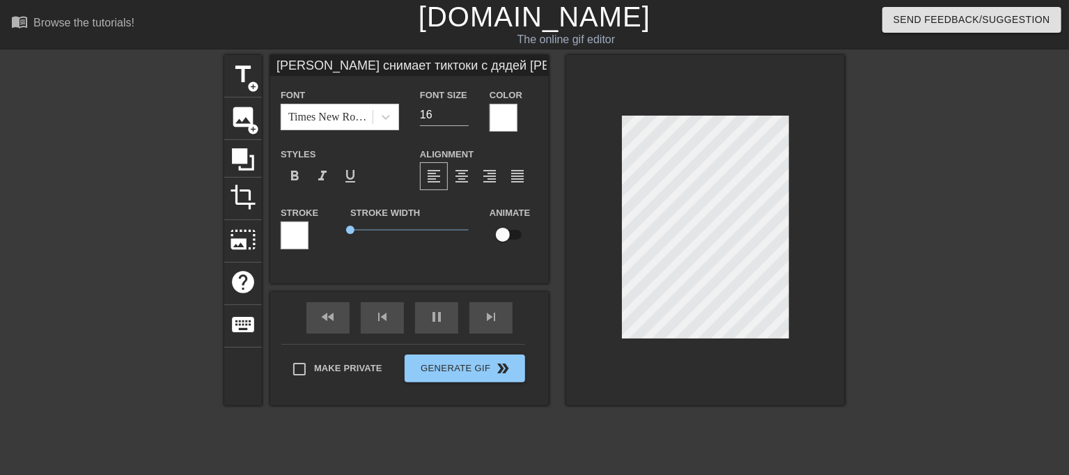
scroll to position [3, 7]
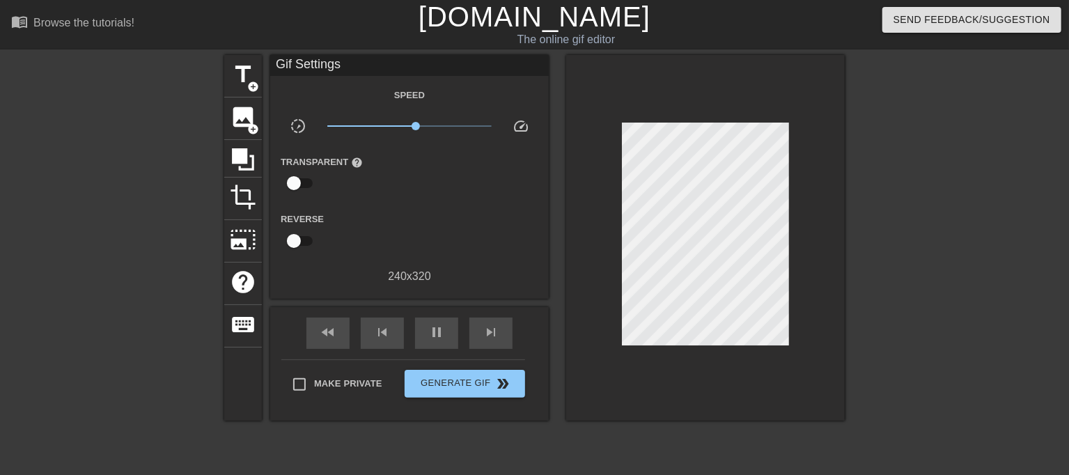
click at [880, 329] on div at bounding box center [965, 264] width 209 height 418
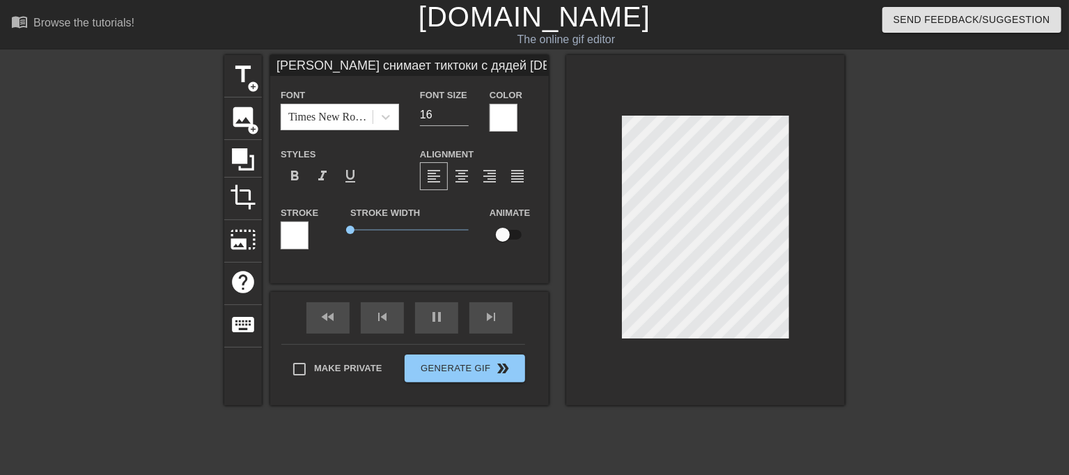
scroll to position [2, 4]
paste textarea "зарабатывает"
click at [941, 302] on div at bounding box center [965, 264] width 209 height 418
click at [992, 274] on div at bounding box center [965, 264] width 209 height 418
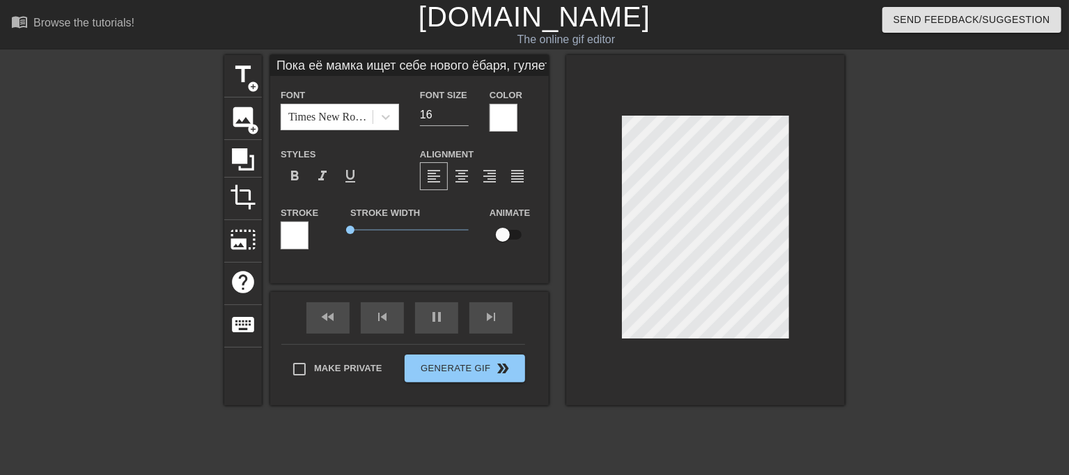
scroll to position [1, 1]
click at [620, 142] on div at bounding box center [705, 230] width 279 height 350
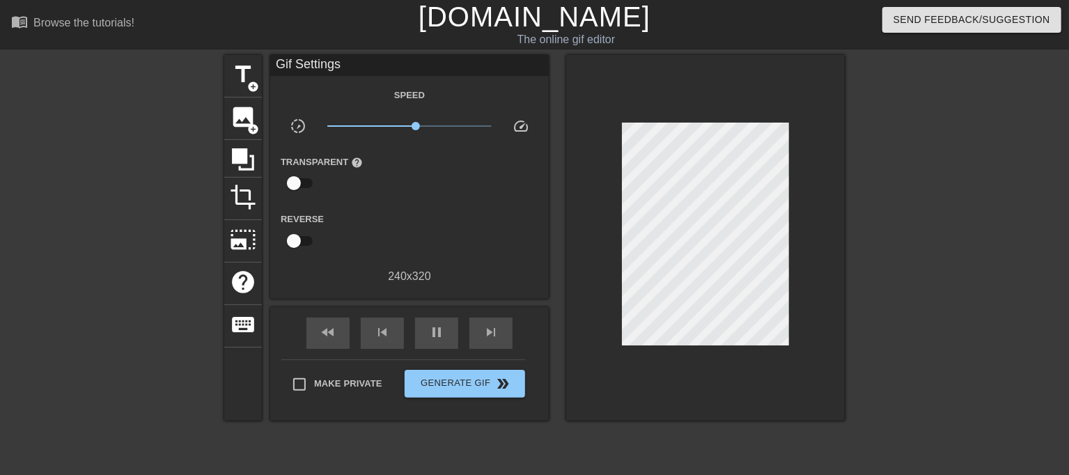
click at [852, 146] on div "title add_circle image add_circle crop photo_size_select_large help keyboard Gi…" at bounding box center [534, 264] width 1069 height 418
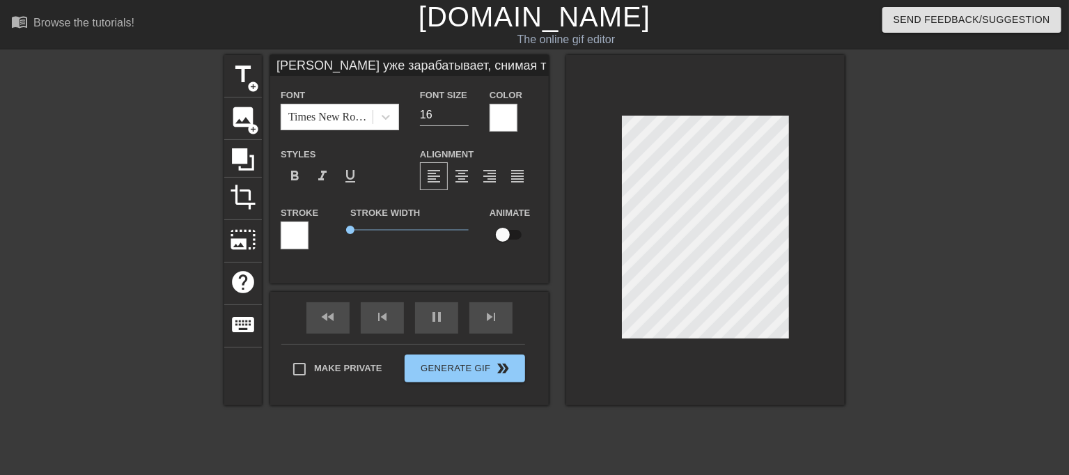
scroll to position [3, 10]
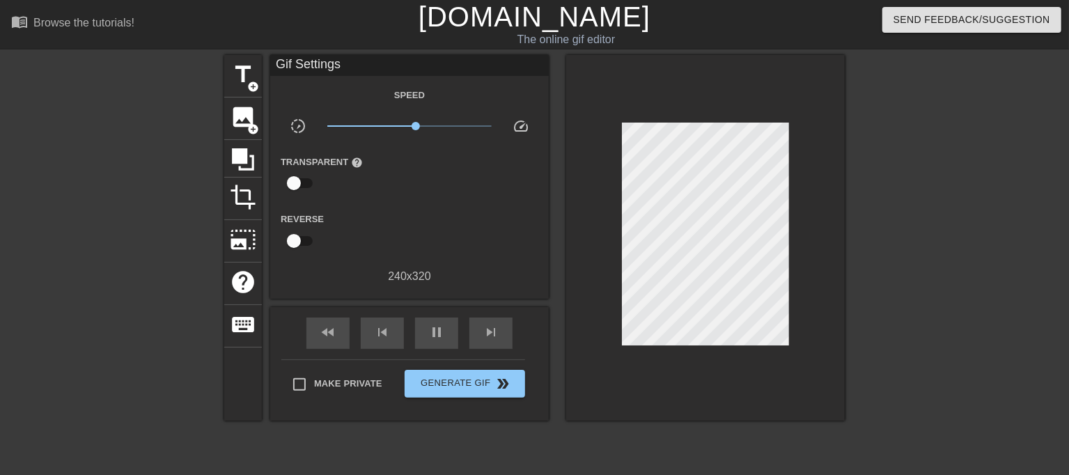
click at [959, 330] on div at bounding box center [965, 264] width 209 height 418
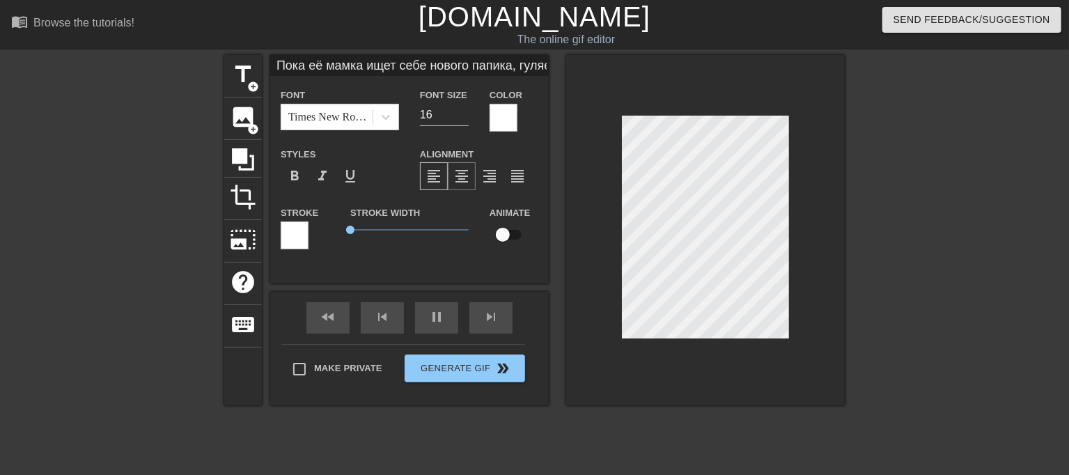
click at [467, 183] on span "format_align_center" at bounding box center [461, 176] width 17 height 17
click at [463, 175] on span "format_align_center" at bounding box center [461, 176] width 17 height 17
click at [950, 198] on div at bounding box center [965, 264] width 209 height 418
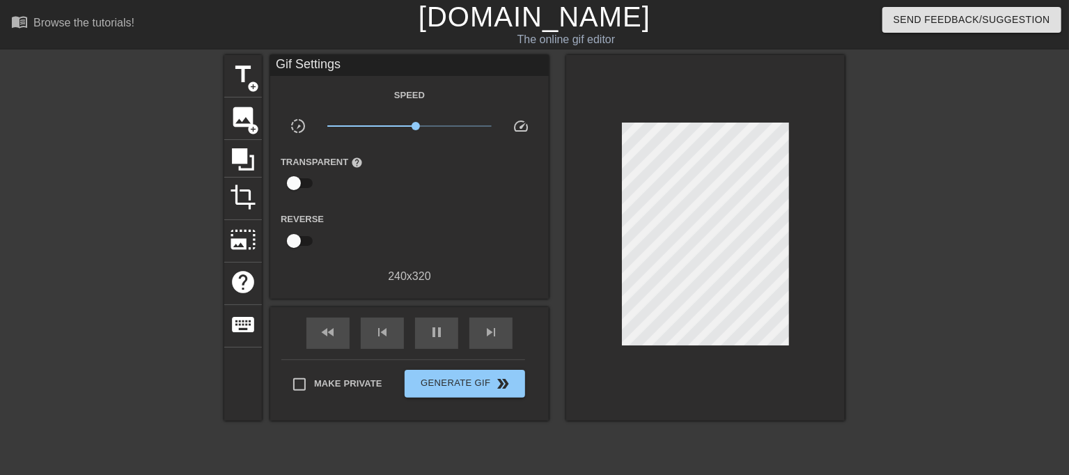
click at [982, 266] on div at bounding box center [965, 264] width 209 height 418
click at [473, 384] on span "Generate Gif double_arrow" at bounding box center [464, 383] width 109 height 17
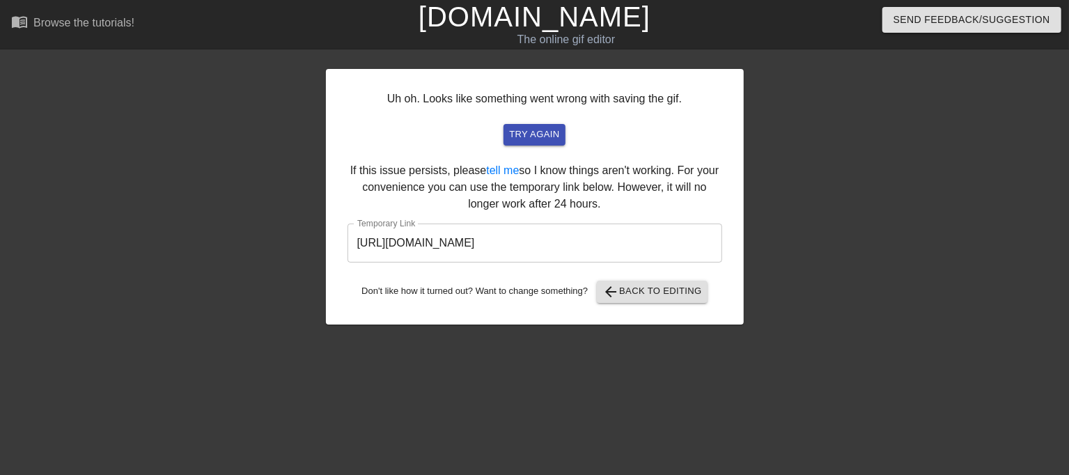
click at [660, 245] on input "[URL][DOMAIN_NAME]" at bounding box center [534, 243] width 375 height 39
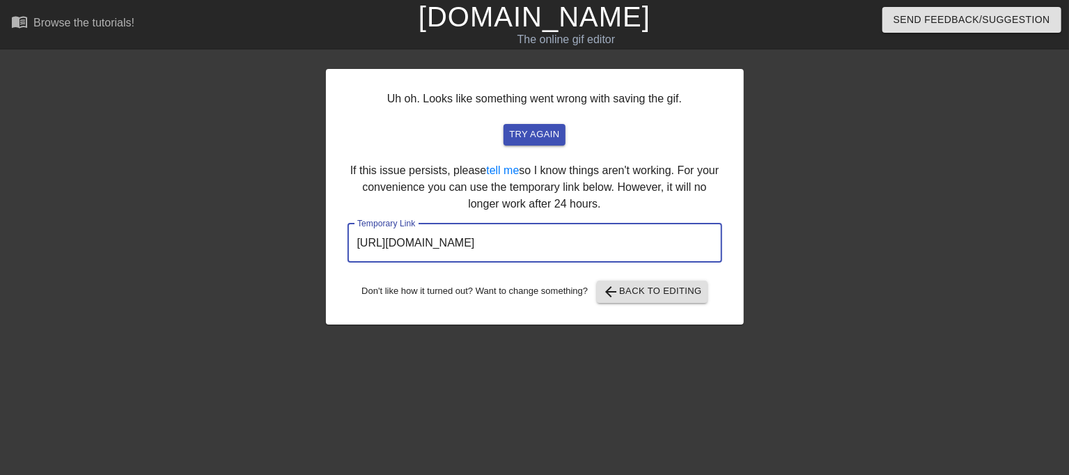
click at [646, 245] on input "[URL][DOMAIN_NAME]" at bounding box center [534, 243] width 375 height 39
drag, startPoint x: 657, startPoint y: 245, endPoint x: 260, endPoint y: 244, distance: 396.9
click at [260, 244] on div "Uh oh. Looks like something went wrong with saving the gif. try again If this i…" at bounding box center [534, 264] width 1069 height 418
